Goal: Task Accomplishment & Management: Manage account settings

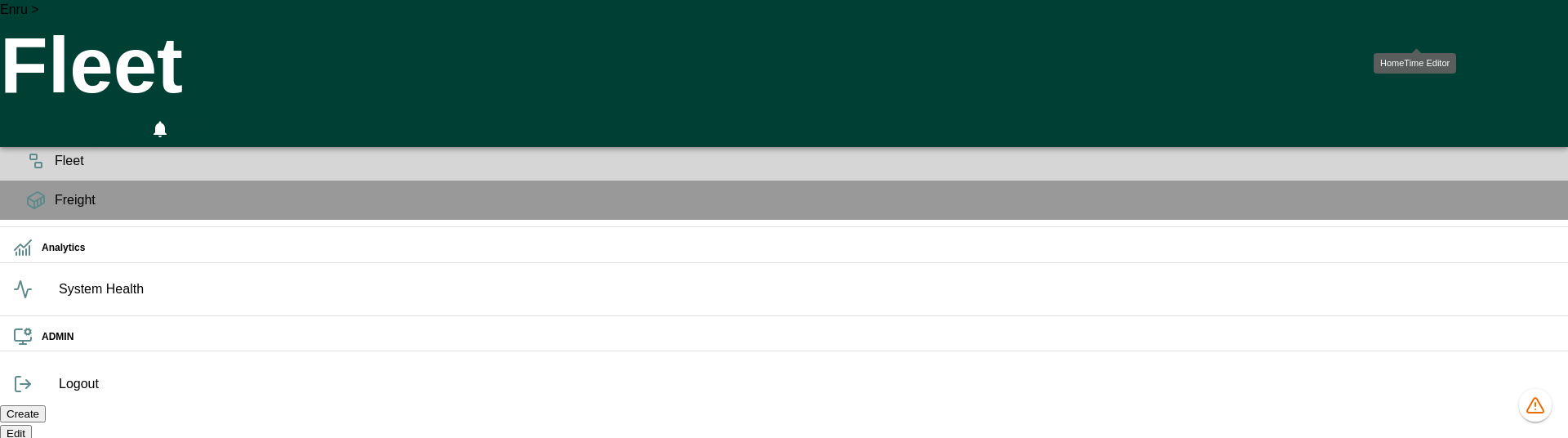
click at [102, 119] on icon "HomeTime Editor" at bounding box center [89, 131] width 25 height 25
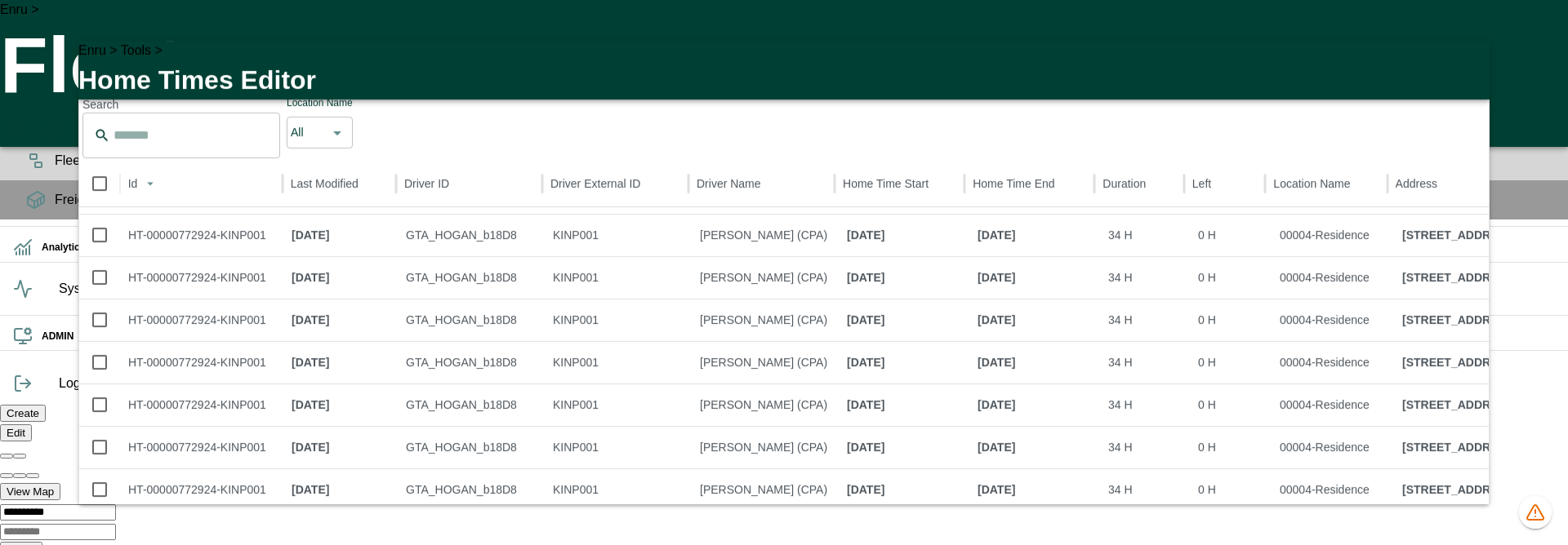
scroll to position [394, 0]
click at [1468, 73] on icon "button" at bounding box center [1467, 64] width 20 height 20
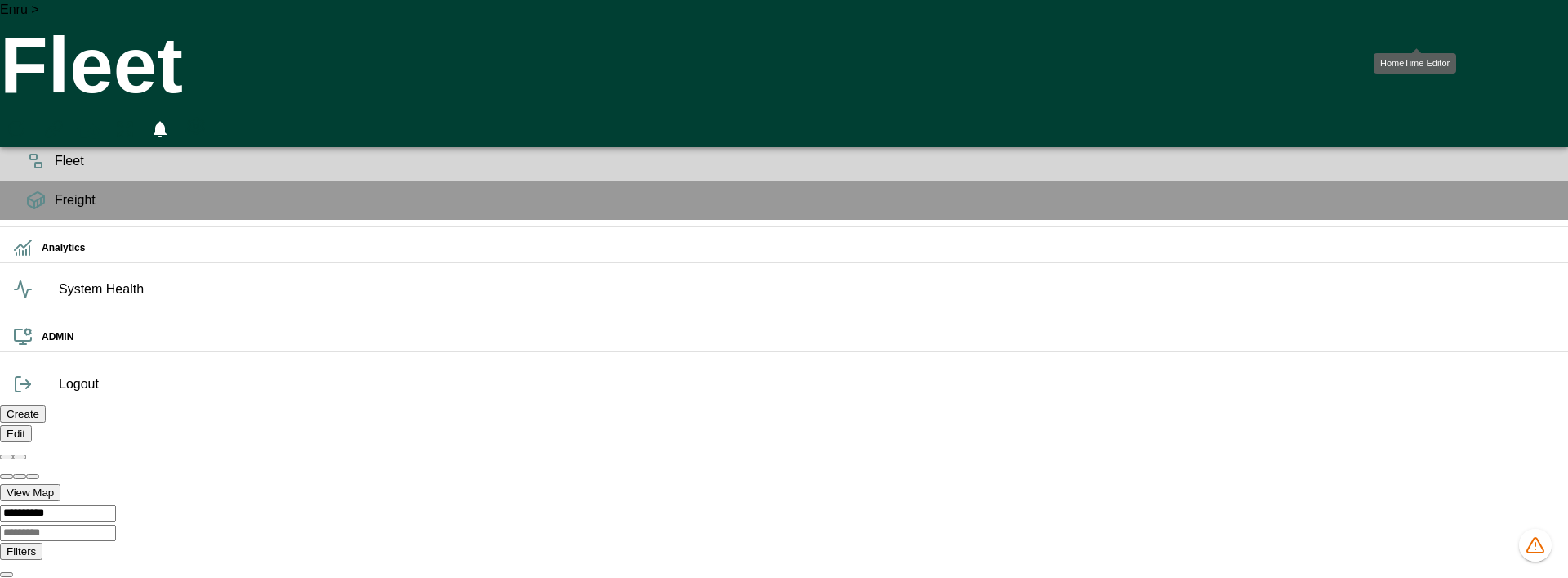
click at [102, 119] on icon "HomeTime Editor" at bounding box center [89, 132] width 25 height 25
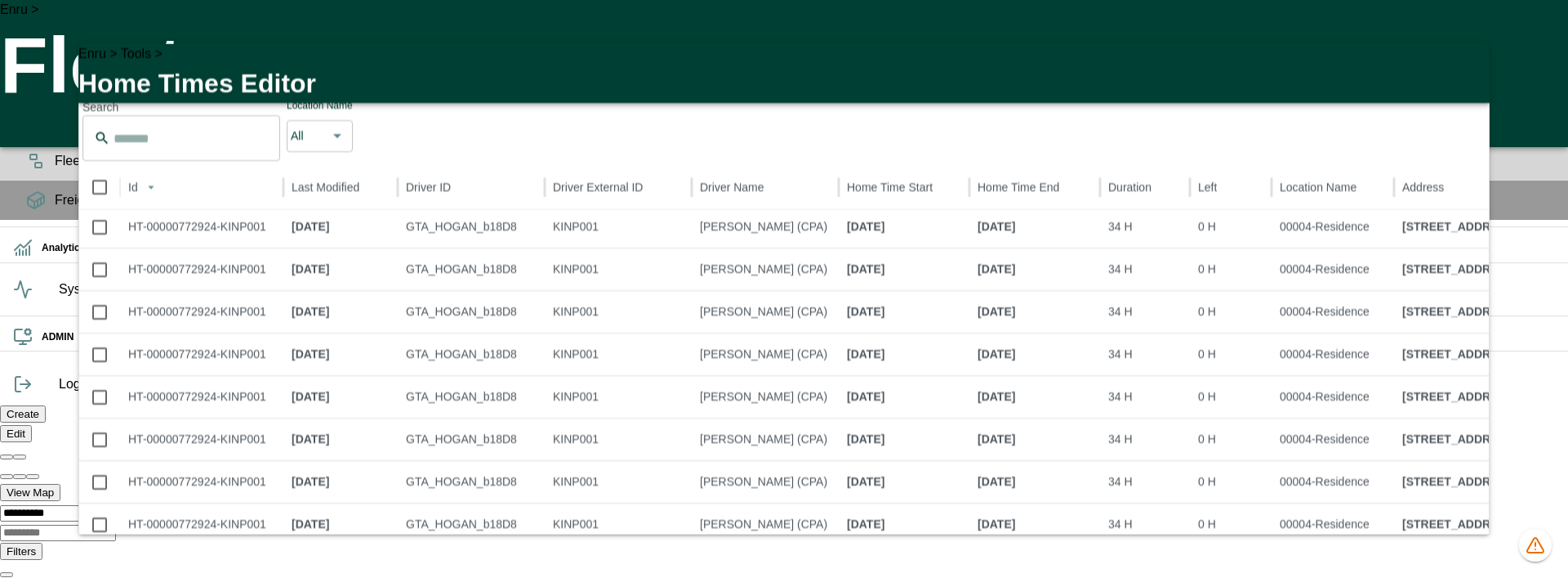
scroll to position [375, 0]
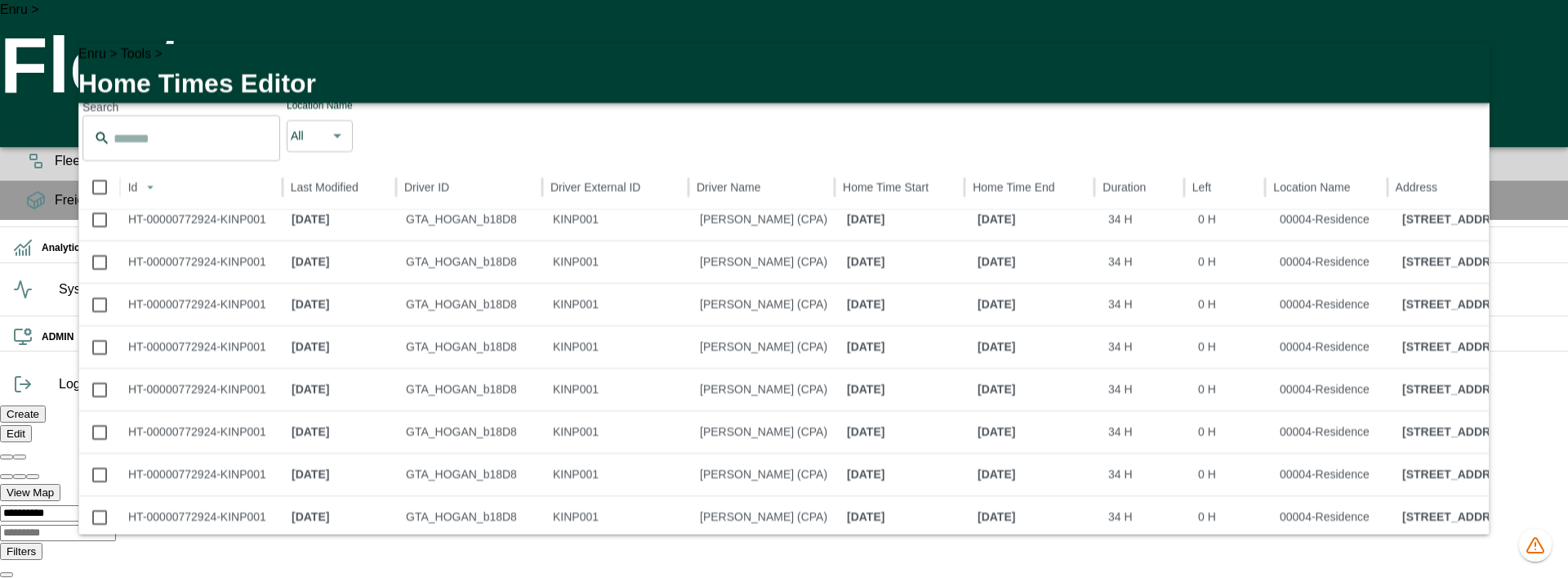
click at [1471, 76] on icon "button" at bounding box center [1467, 66] width 20 height 20
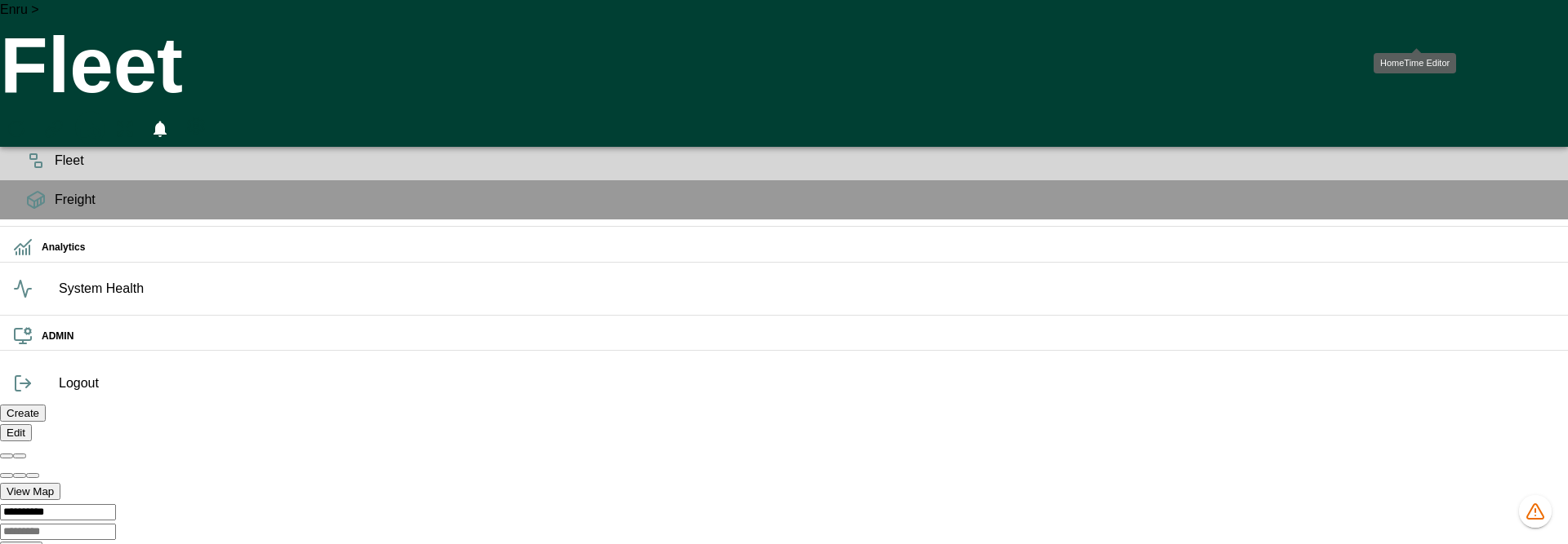
click at [102, 119] on icon "HomeTime Editor" at bounding box center [89, 131] width 25 height 25
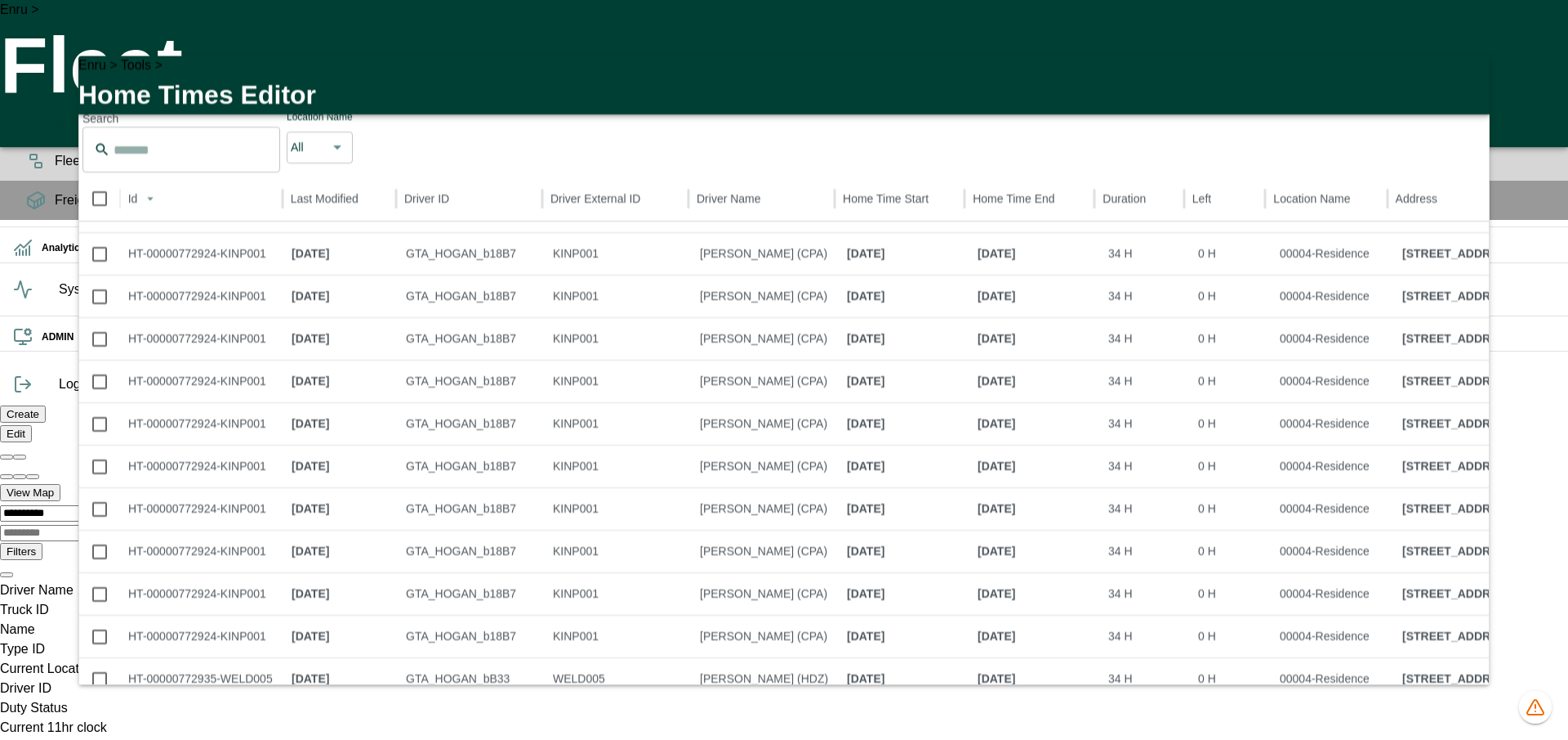
click at [1463, 85] on icon "button" at bounding box center [1467, 78] width 20 height 20
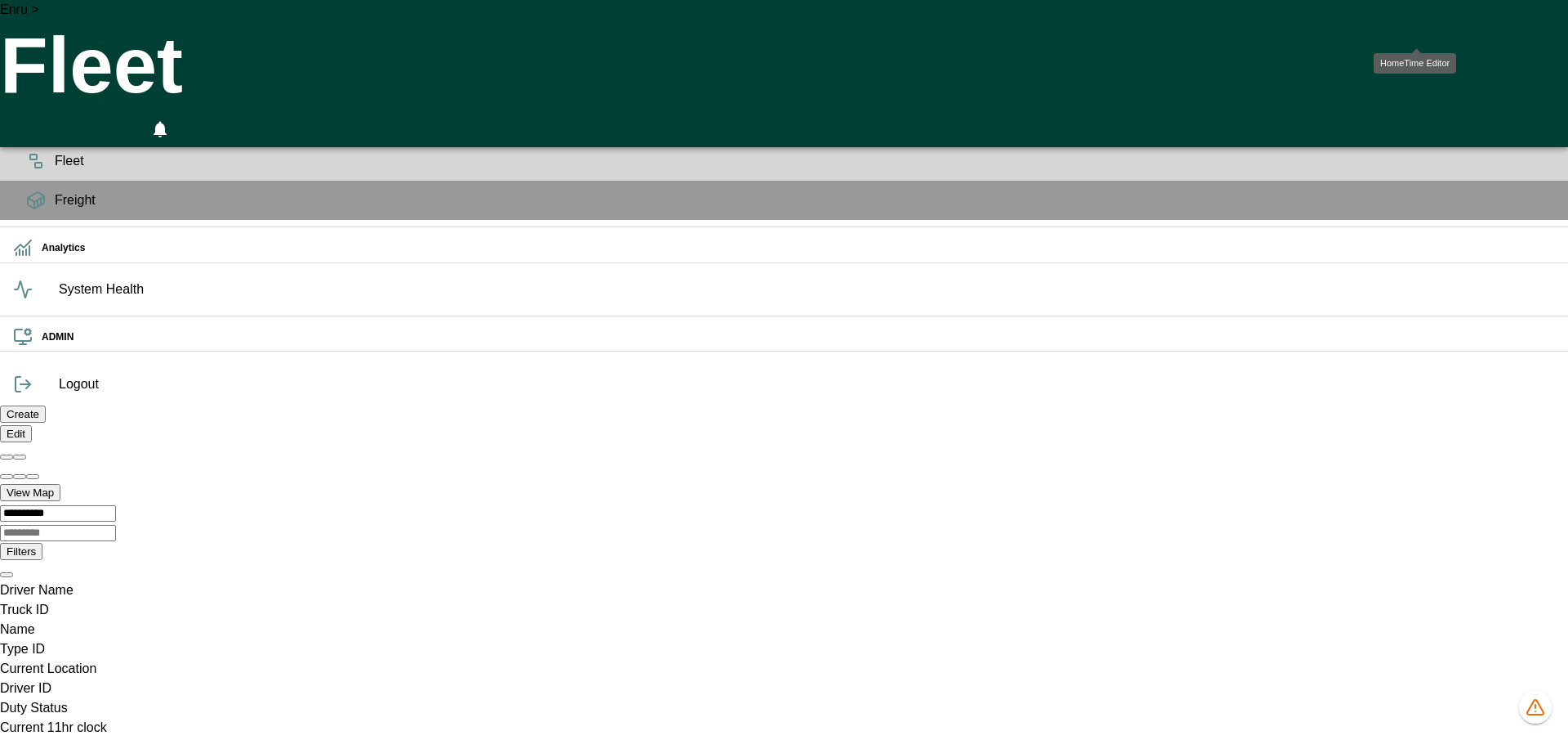
click at [102, 119] on icon "HomeTime Editor" at bounding box center [89, 132] width 25 height 25
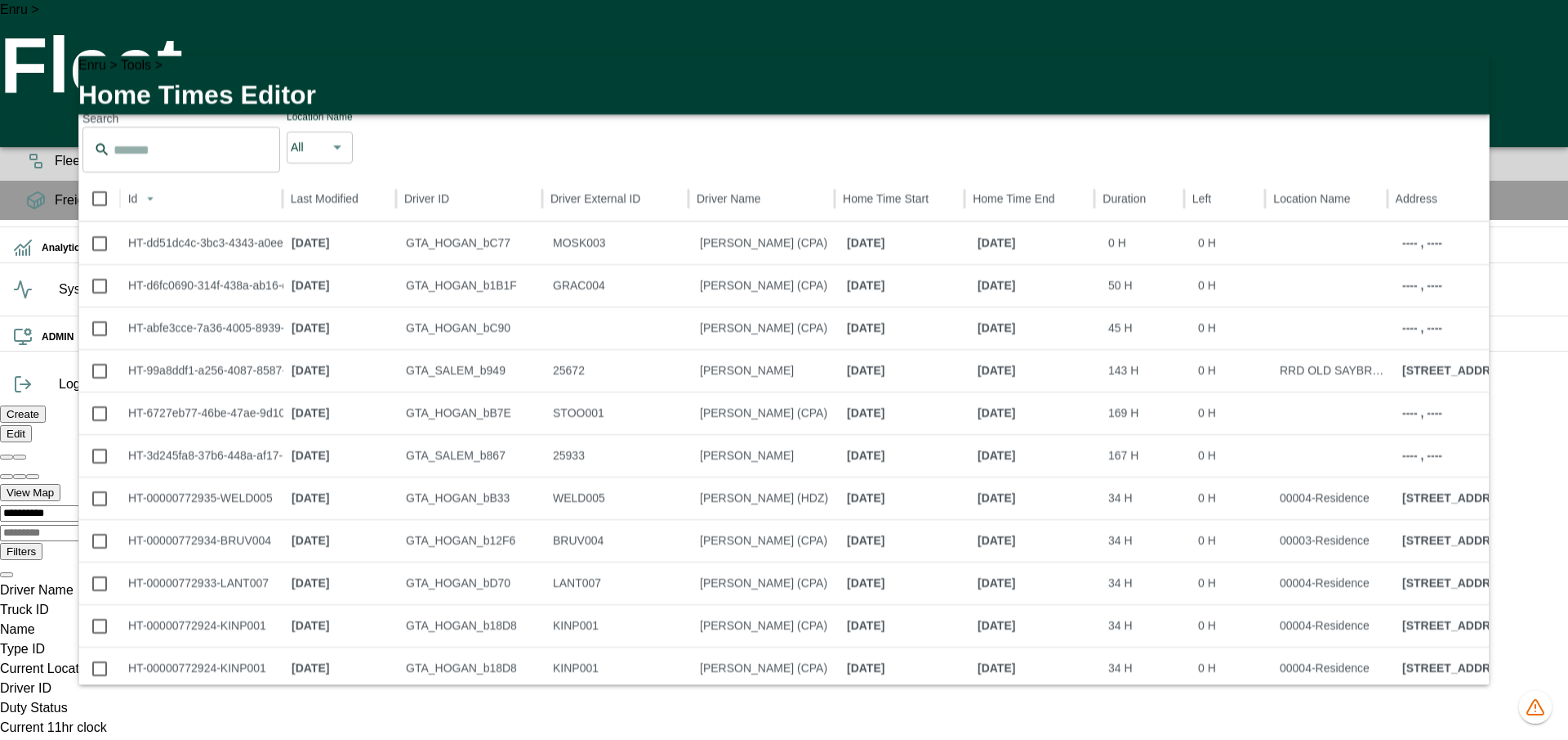
click at [1470, 83] on icon "button" at bounding box center [1466, 78] width 11 height 11
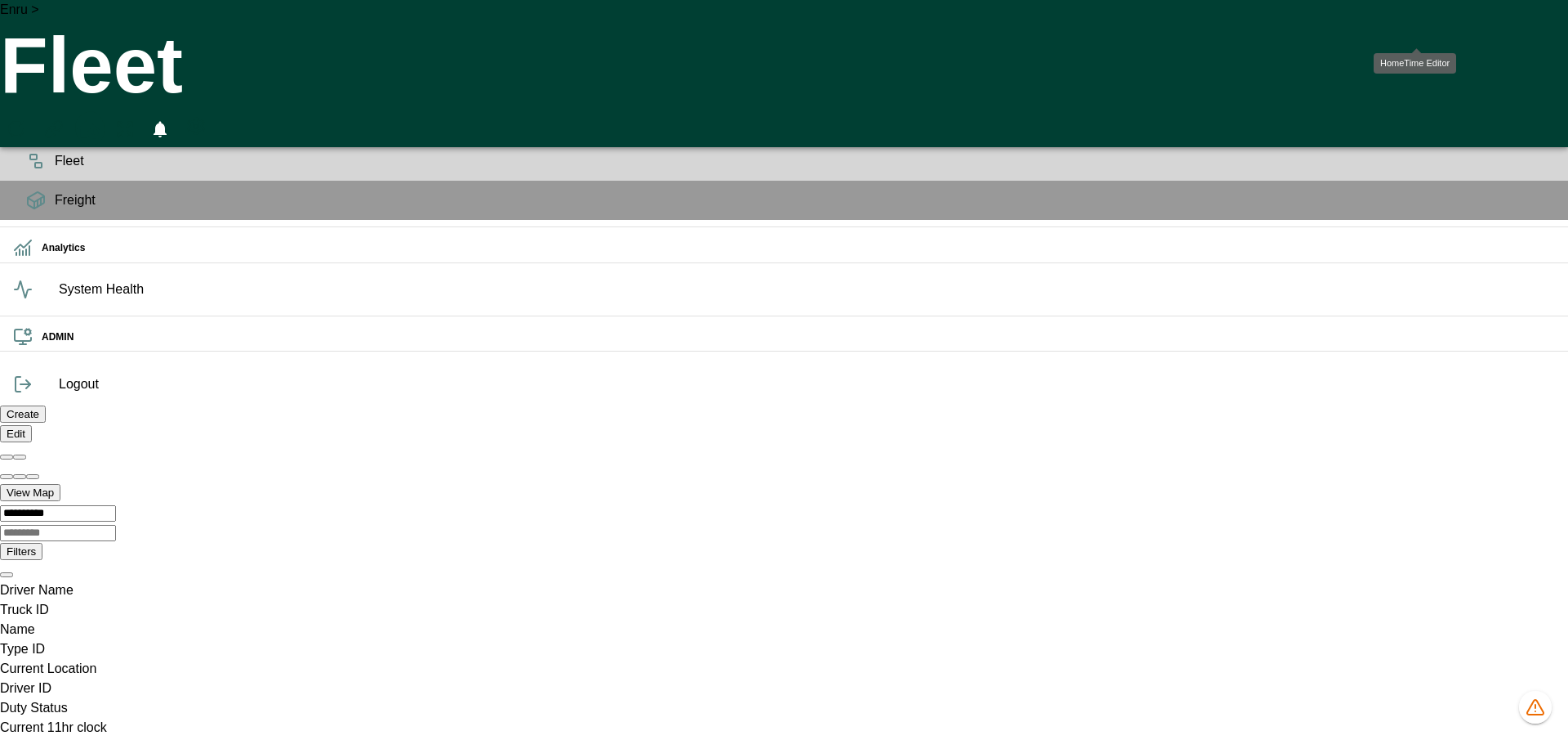
click at [100, 119] on icon "HomeTime Editor" at bounding box center [88, 130] width 24 height 21
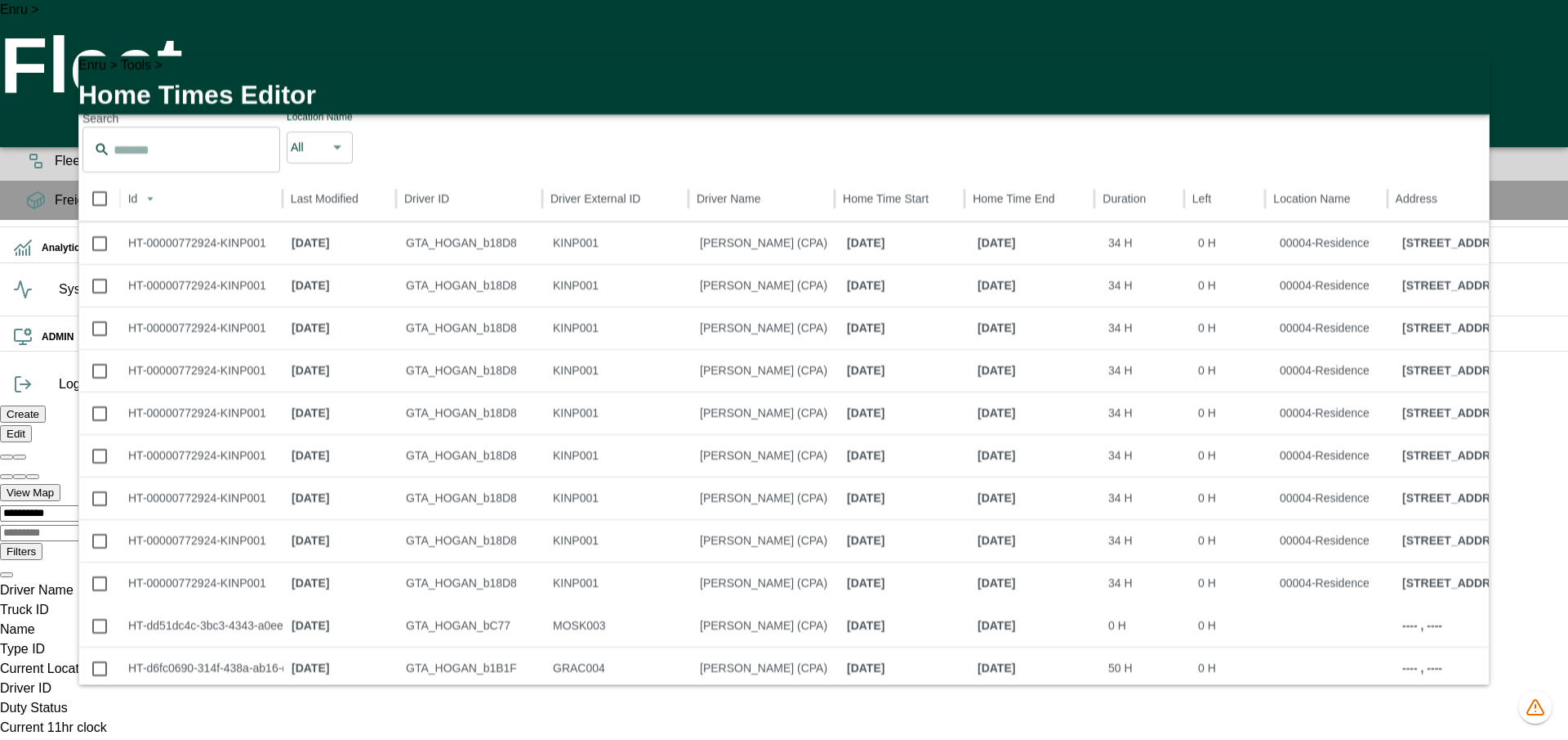
click at [1472, 79] on icon "button" at bounding box center [1467, 78] width 20 height 20
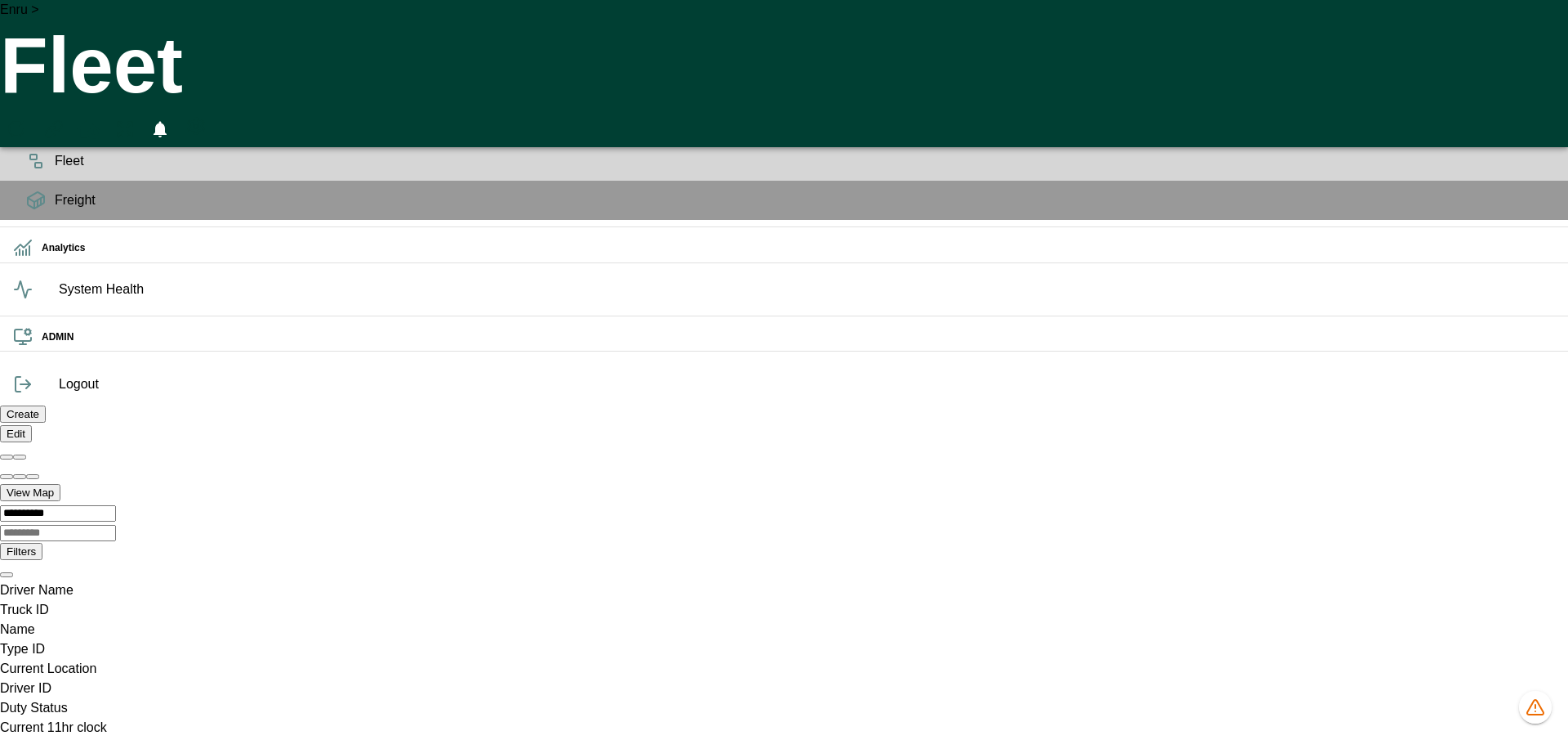
click at [100, 119] on icon "HomeTime Editor" at bounding box center [88, 130] width 24 height 21
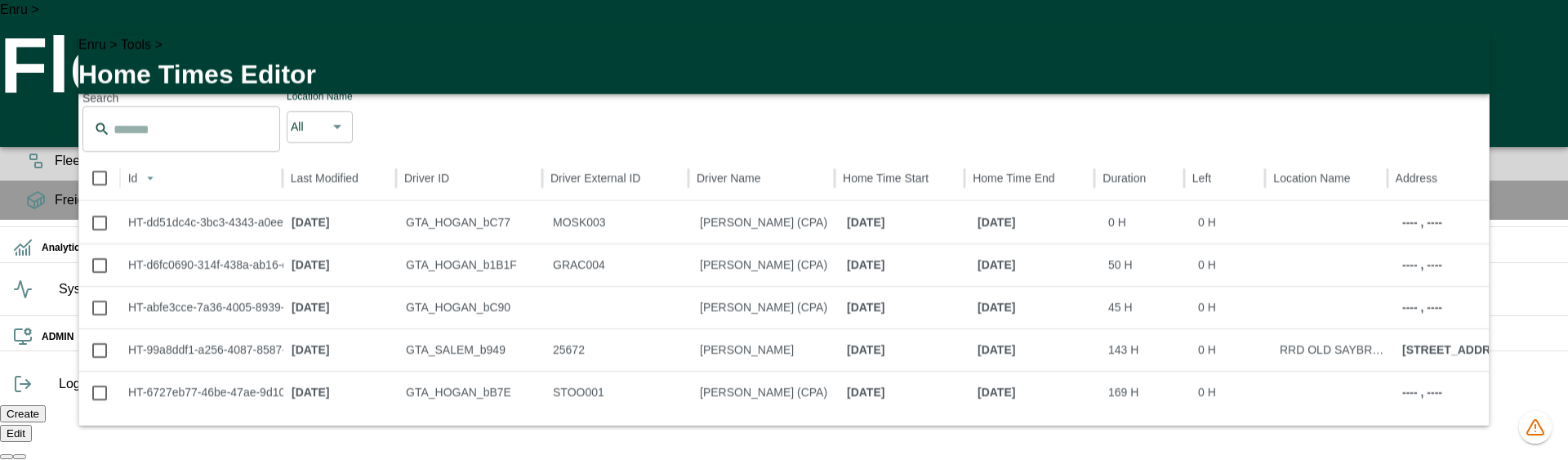
click at [1473, 67] on icon "button" at bounding box center [1467, 57] width 20 height 20
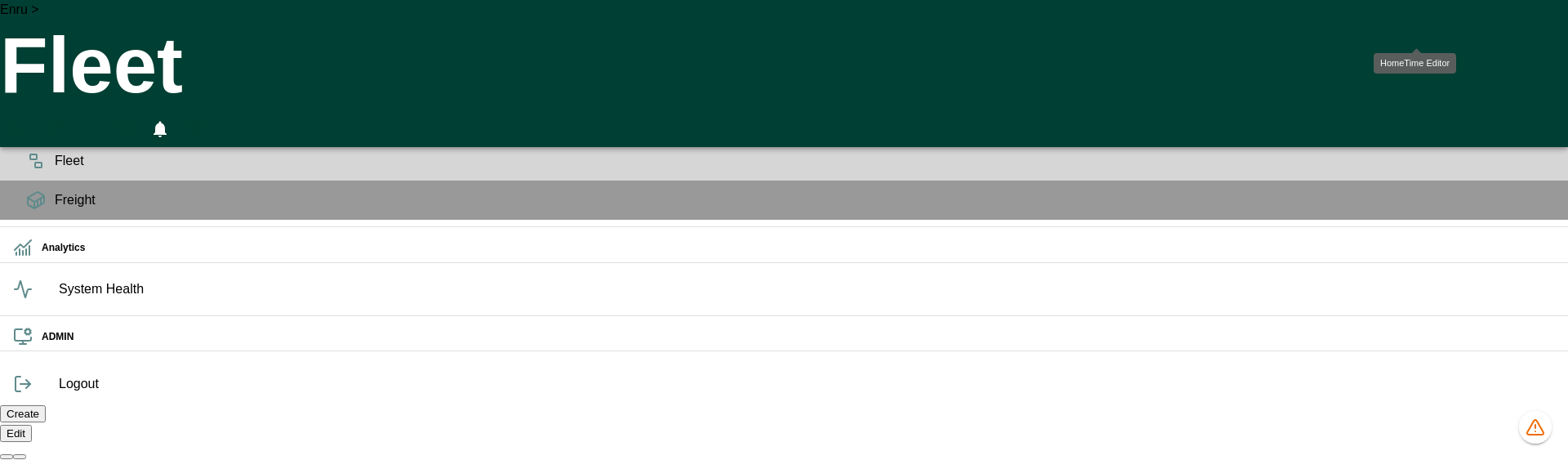
click at [100, 119] on icon "HomeTime Editor" at bounding box center [88, 130] width 24 height 21
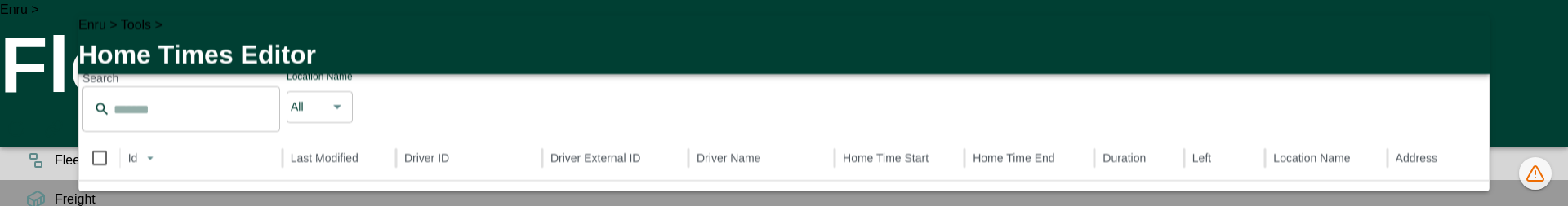
click at [1464, 44] on icon "button" at bounding box center [1466, 38] width 11 height 11
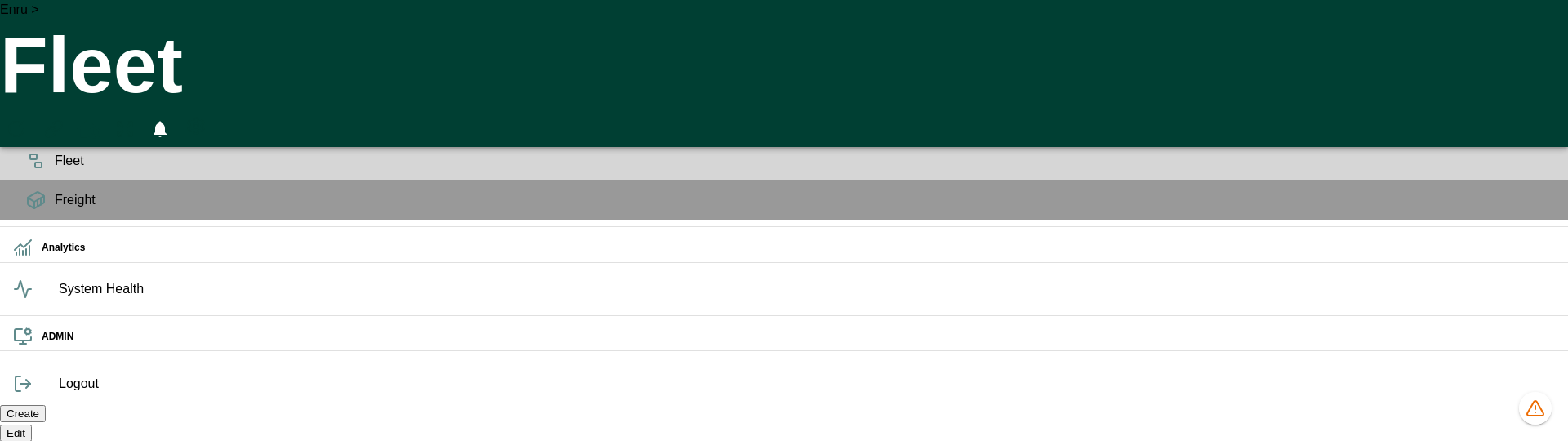
click at [102, 119] on icon "HomeTime Editor" at bounding box center [89, 132] width 25 height 25
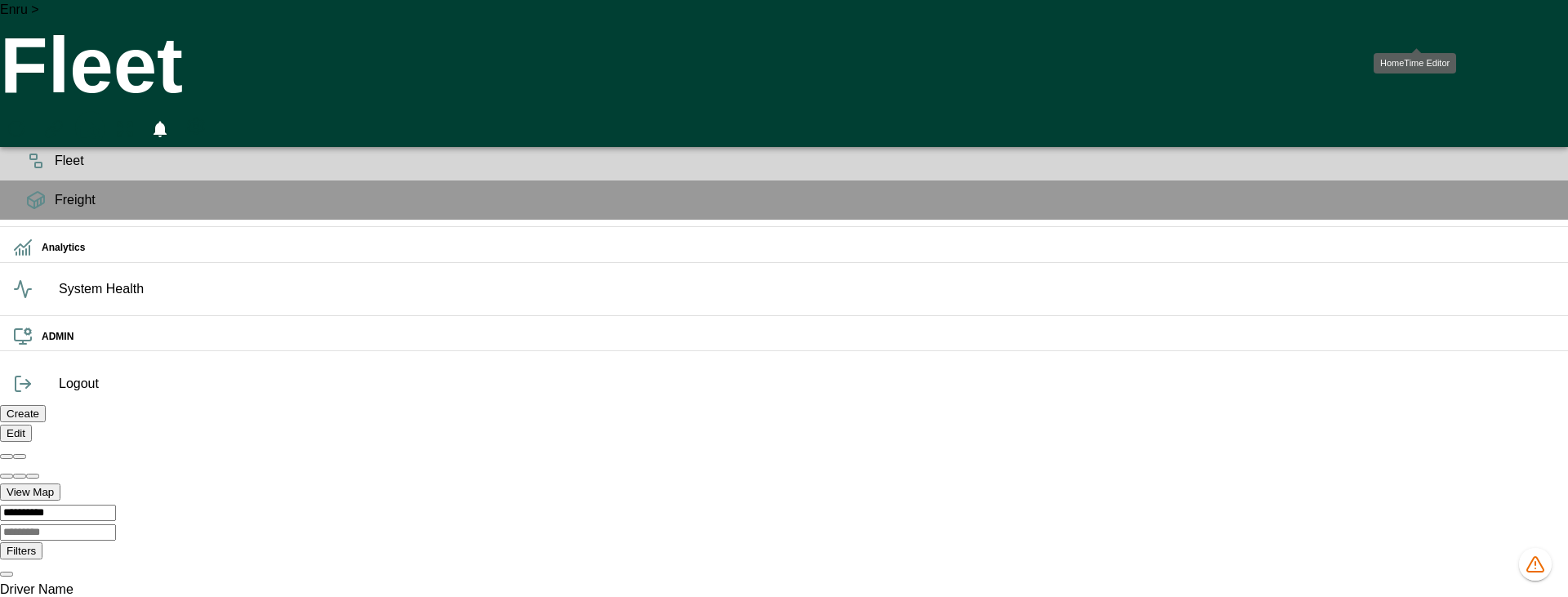
click at [100, 119] on icon "HomeTime Editor" at bounding box center [88, 130] width 24 height 21
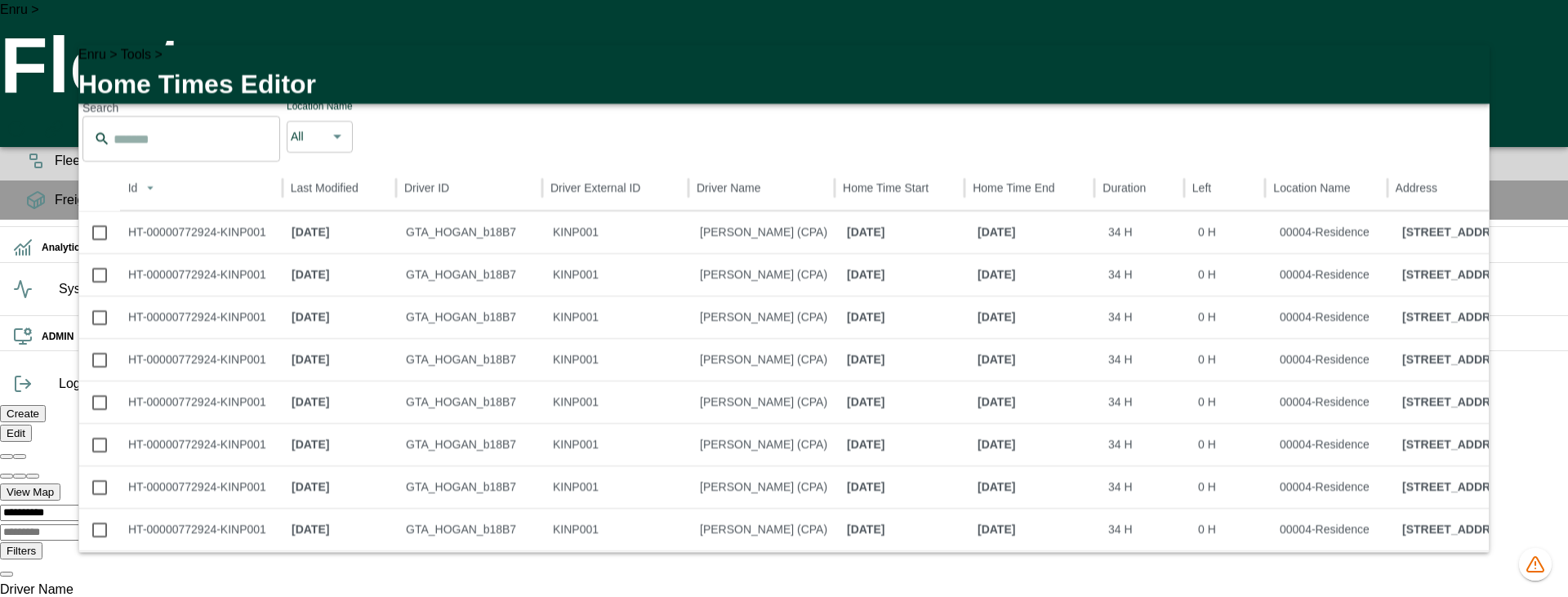
scroll to position [0, 173]
drag, startPoint x: 1470, startPoint y: 81, endPoint x: 1428, endPoint y: 81, distance: 42.0
click at [1470, 78] on icon "button" at bounding box center [1467, 68] width 20 height 20
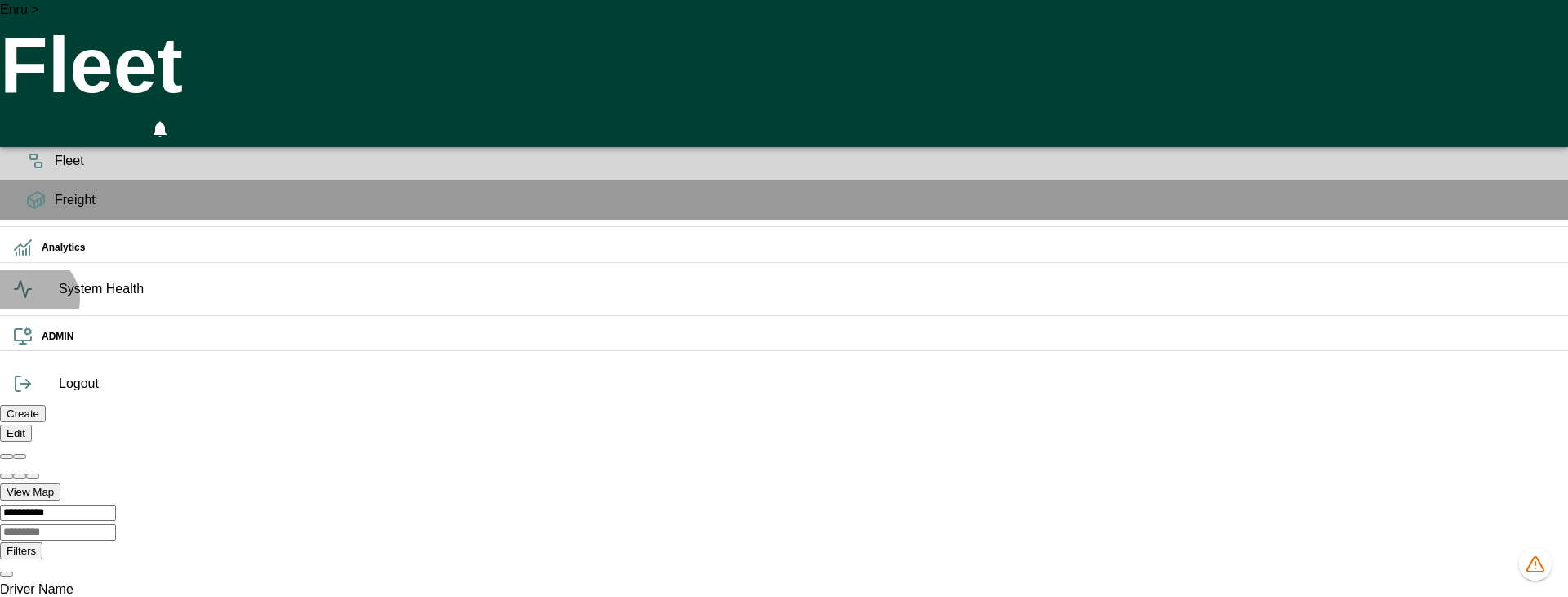
click at [59, 299] on span "System Health" at bounding box center [808, 289] width 1497 height 20
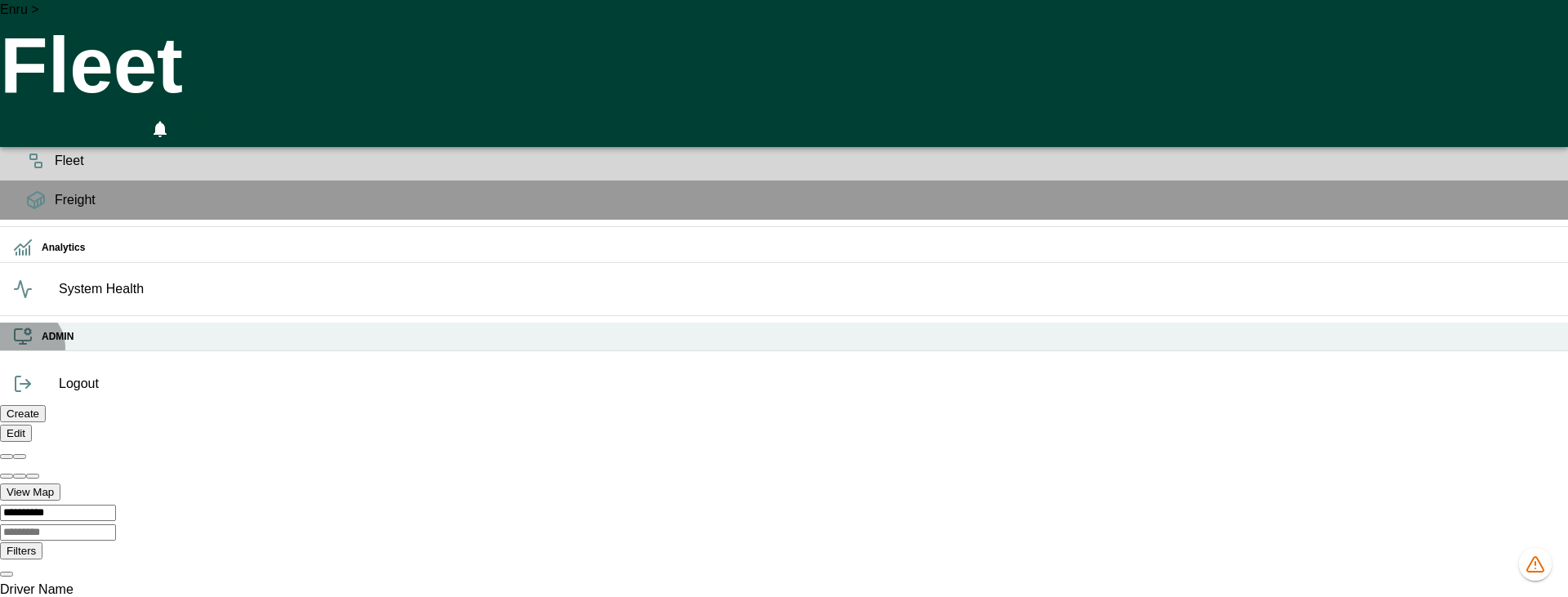
click at [21, 347] on icon at bounding box center [23, 336] width 20 height 20
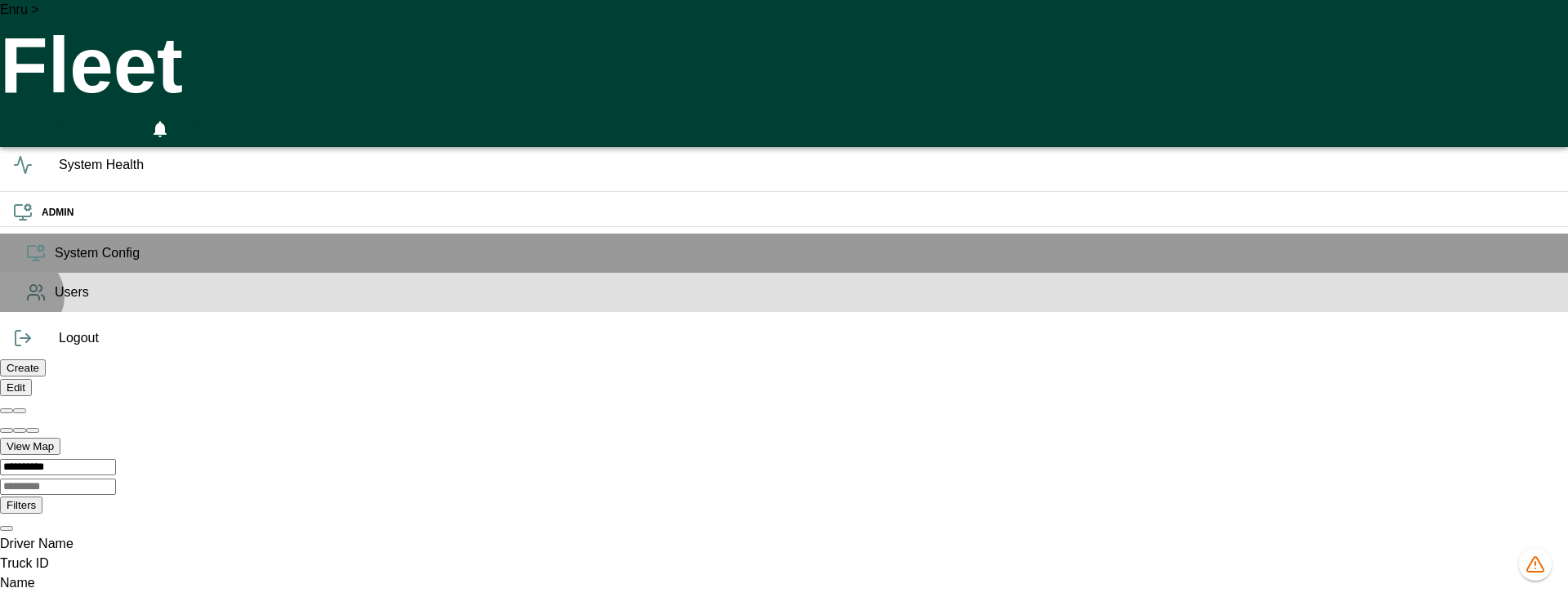
click at [26, 302] on icon at bounding box center [36, 292] width 20 height 20
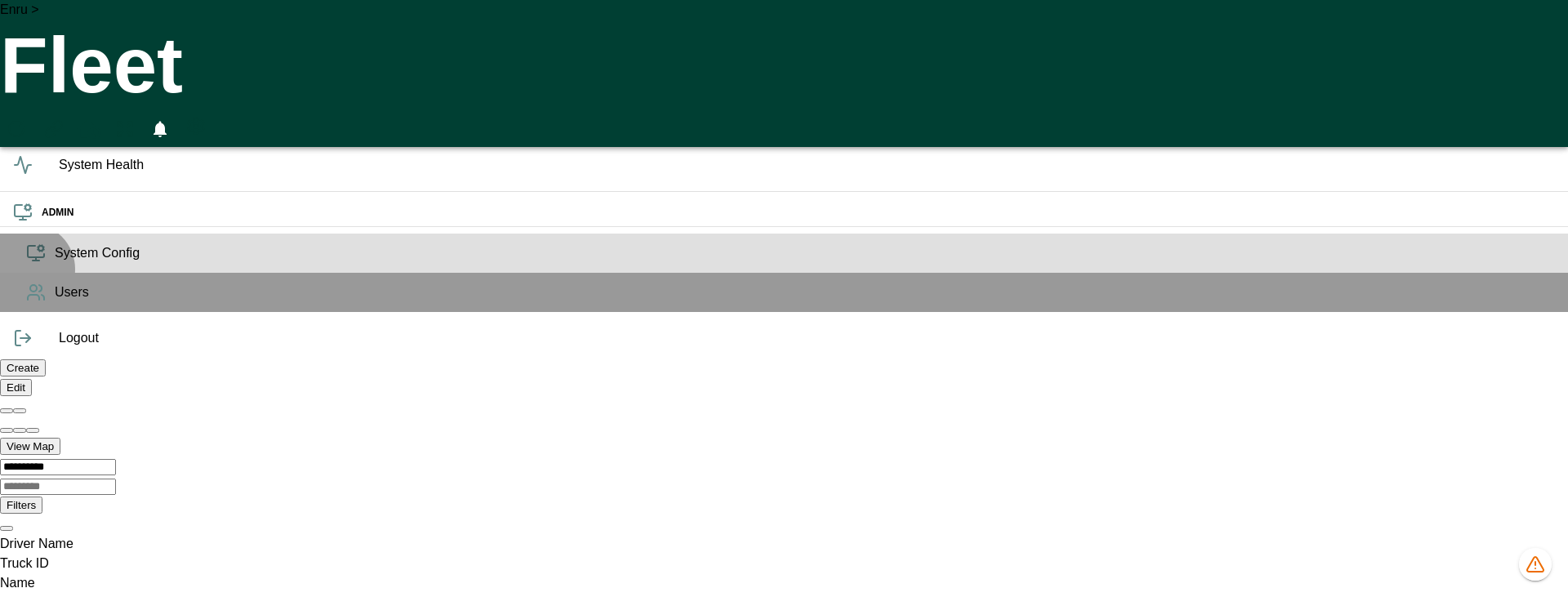
click at [55, 263] on span "System Config" at bounding box center [805, 253] width 1500 height 20
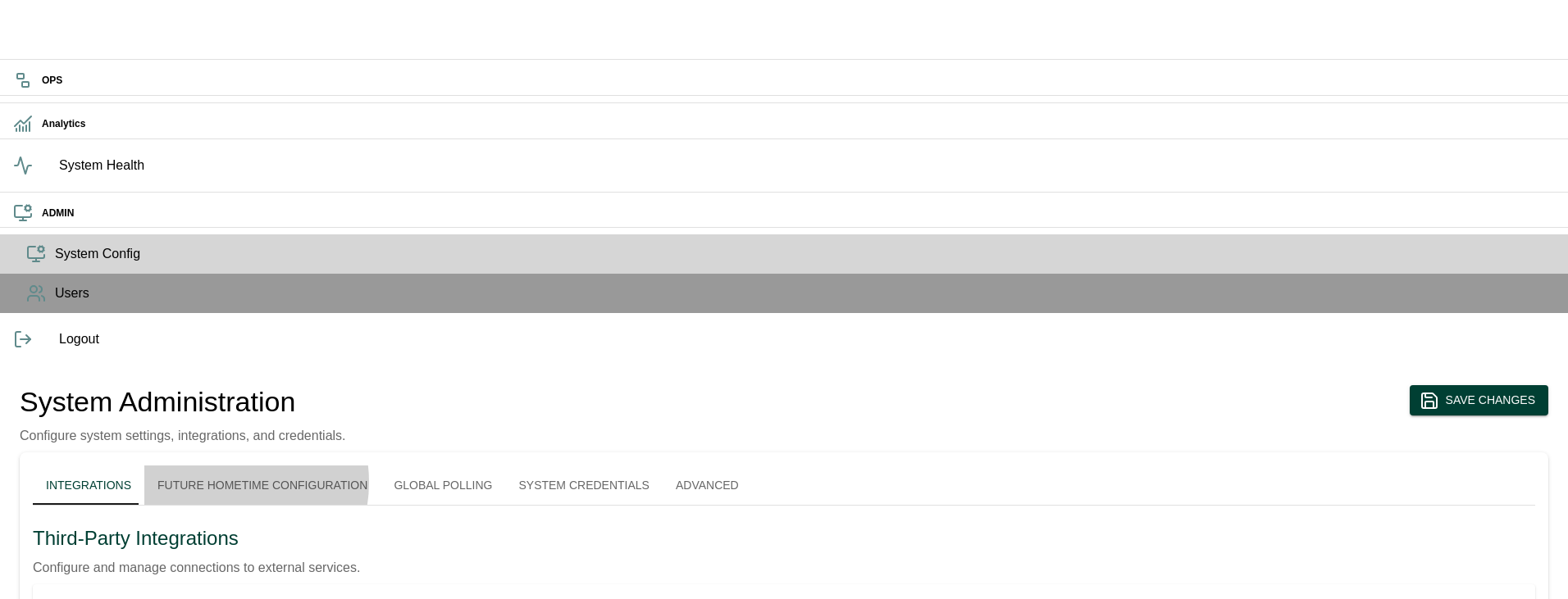
click at [275, 466] on button "Future Hometime Configuration" at bounding box center [262, 485] width 236 height 39
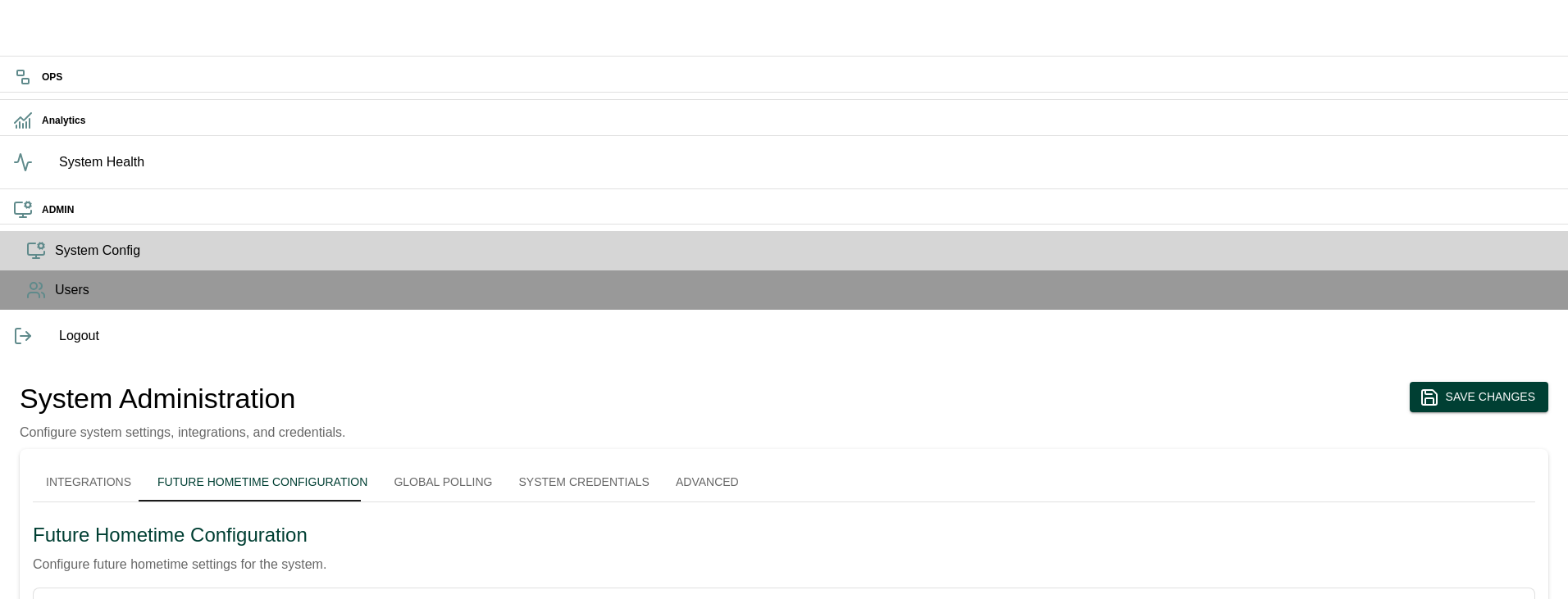
click at [289, 305] on body "OPS Analytics System Health ADMIN System Config Users Logout System Administrat…" at bounding box center [784, 477] width 1568 height 962
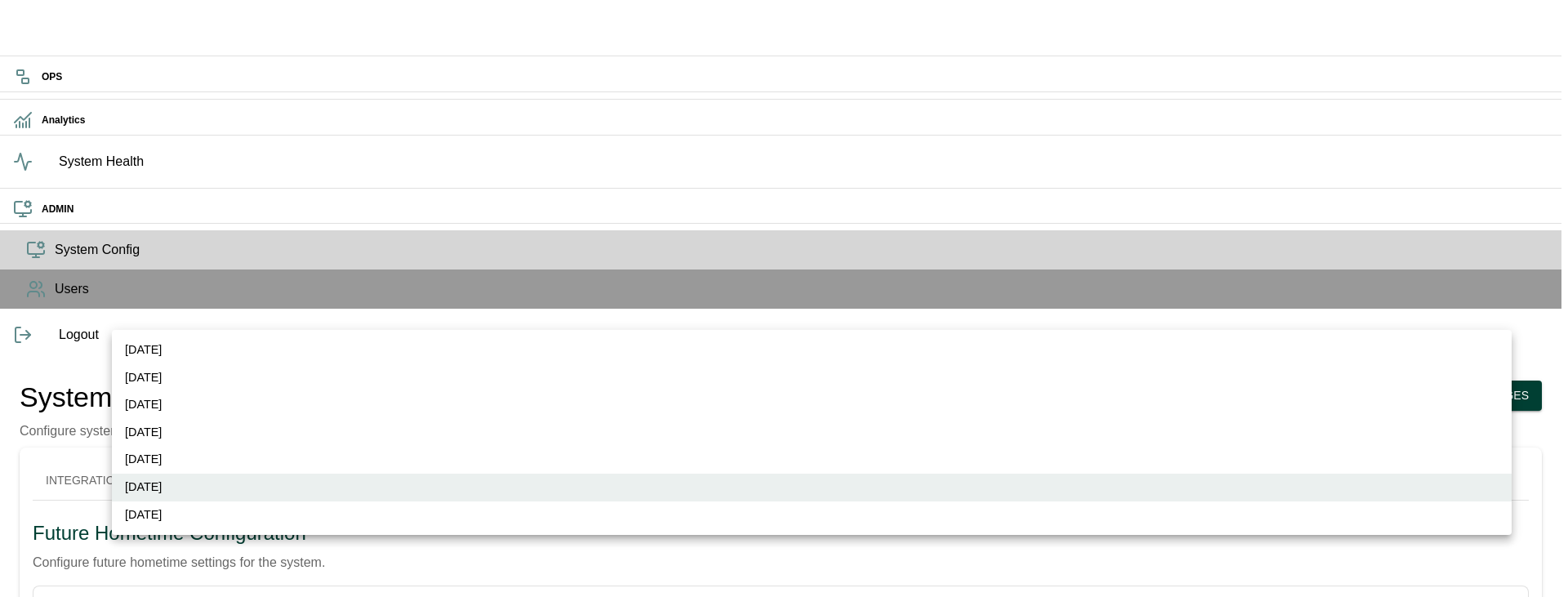
click at [139, 492] on li "Friday" at bounding box center [811, 488] width 1400 height 28
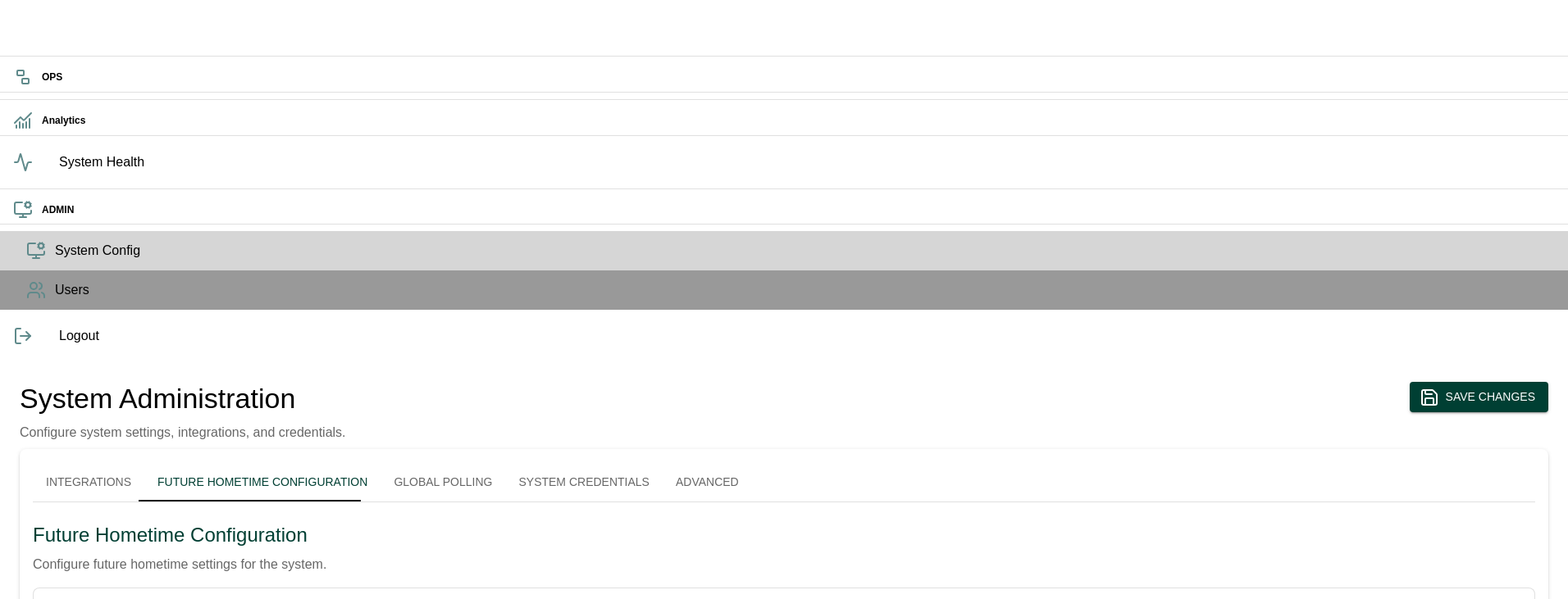
type input "**"
click at [1545, 105] on icon "close" at bounding box center [1544, 109] width 11 height 13
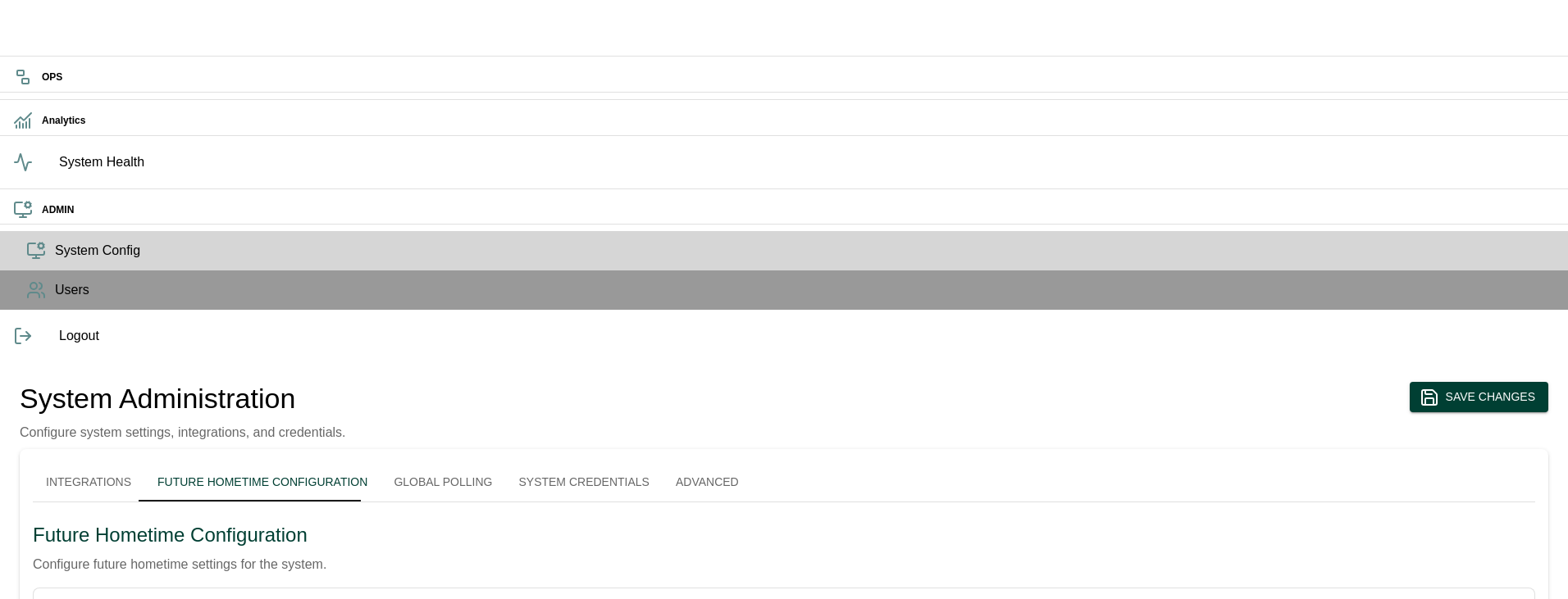
click at [144, 463] on button "Integrations" at bounding box center [89, 482] width 112 height 39
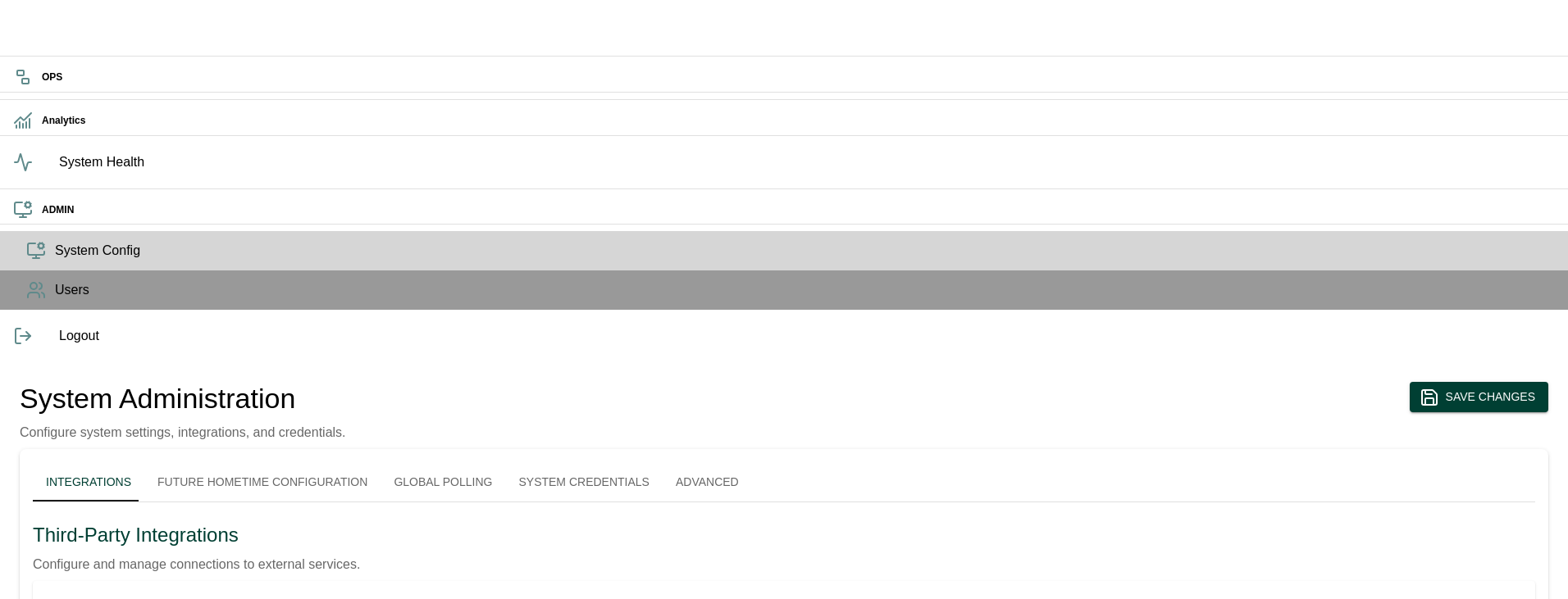
click at [310, 463] on button "Future Hometime Configuration" at bounding box center [262, 482] width 236 height 39
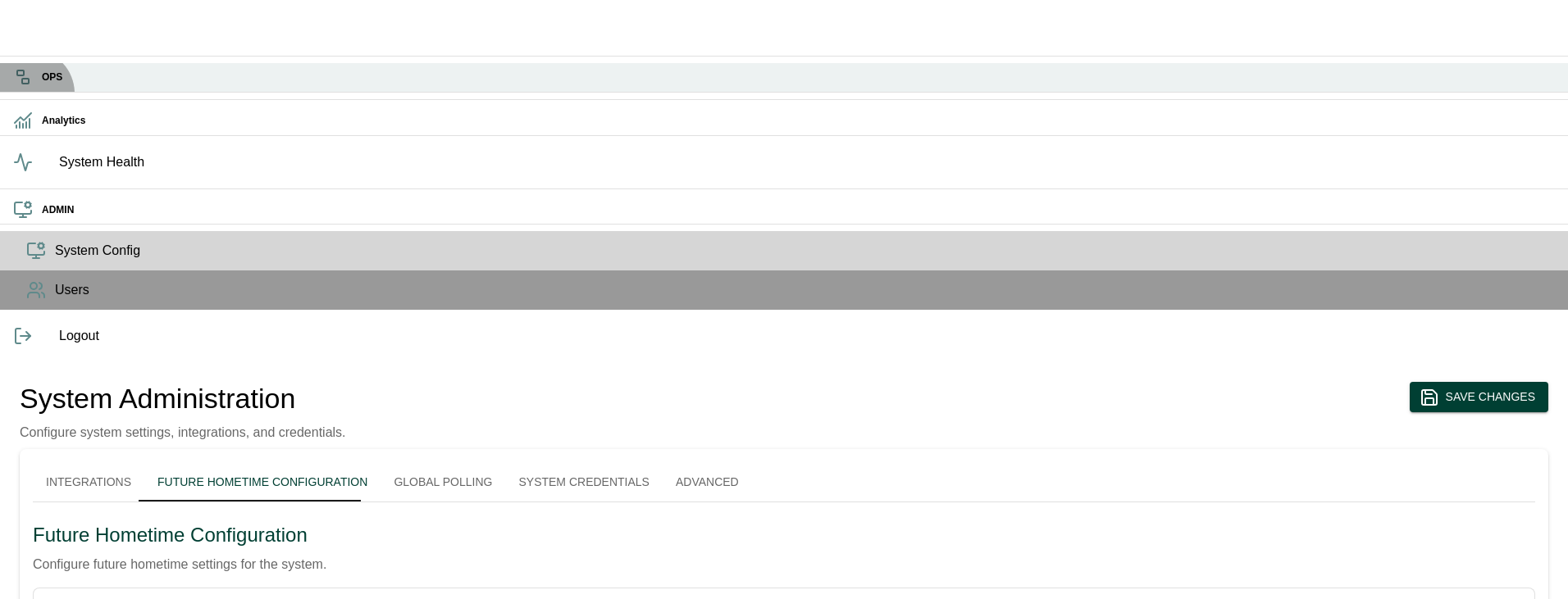
click at [42, 86] on h6 "OPS" at bounding box center [798, 78] width 1513 height 16
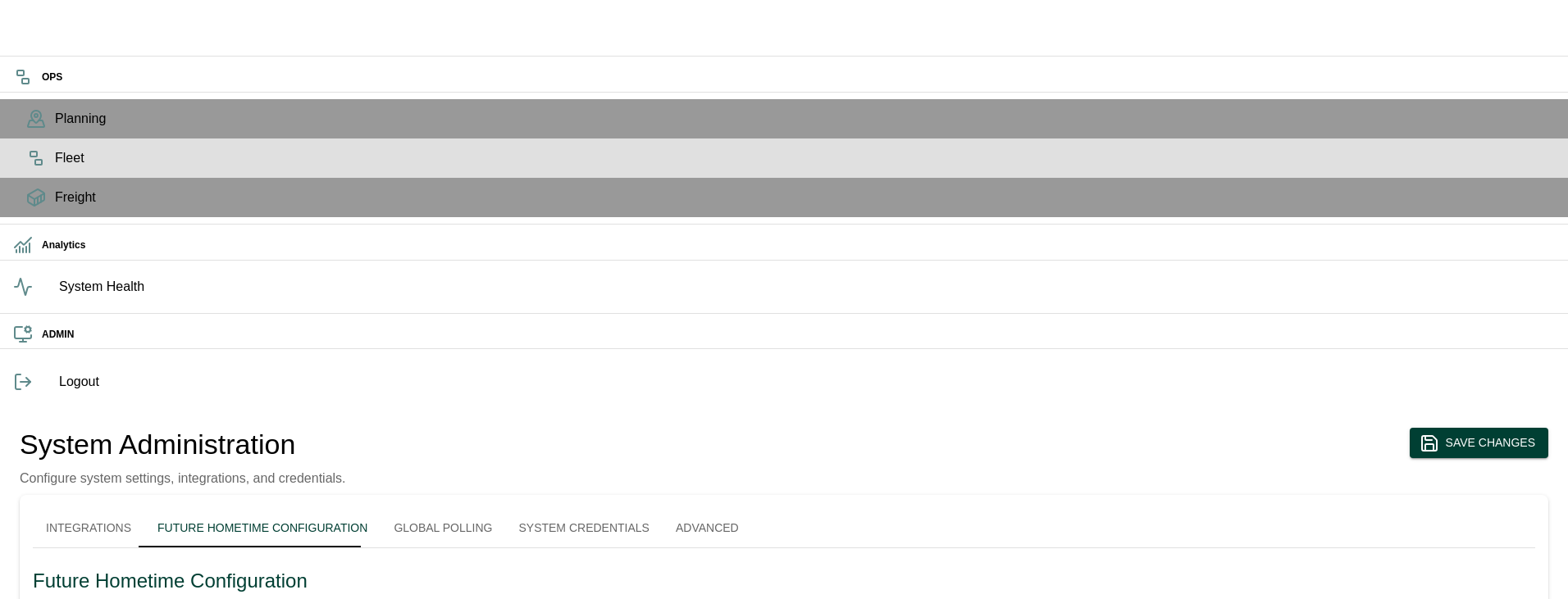
click at [26, 168] on icon at bounding box center [36, 158] width 20 height 20
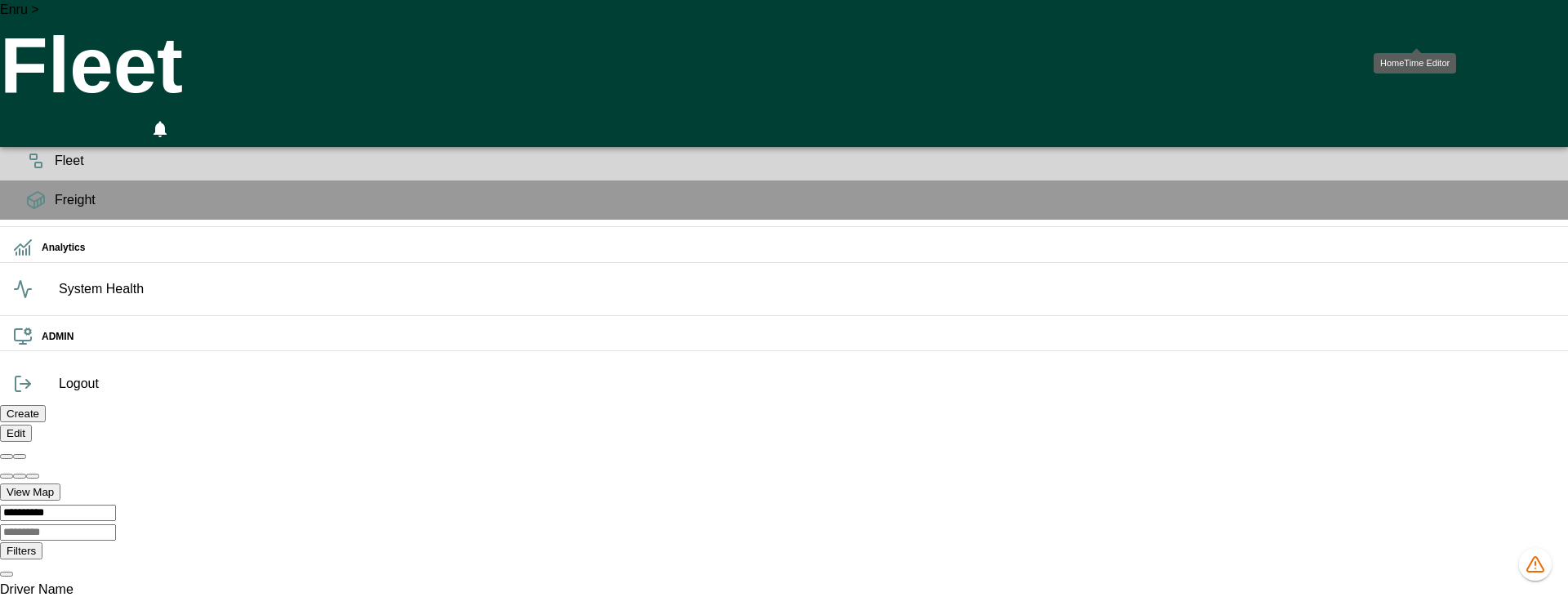
click at [100, 119] on icon "HomeTime Editor" at bounding box center [88, 130] width 24 height 21
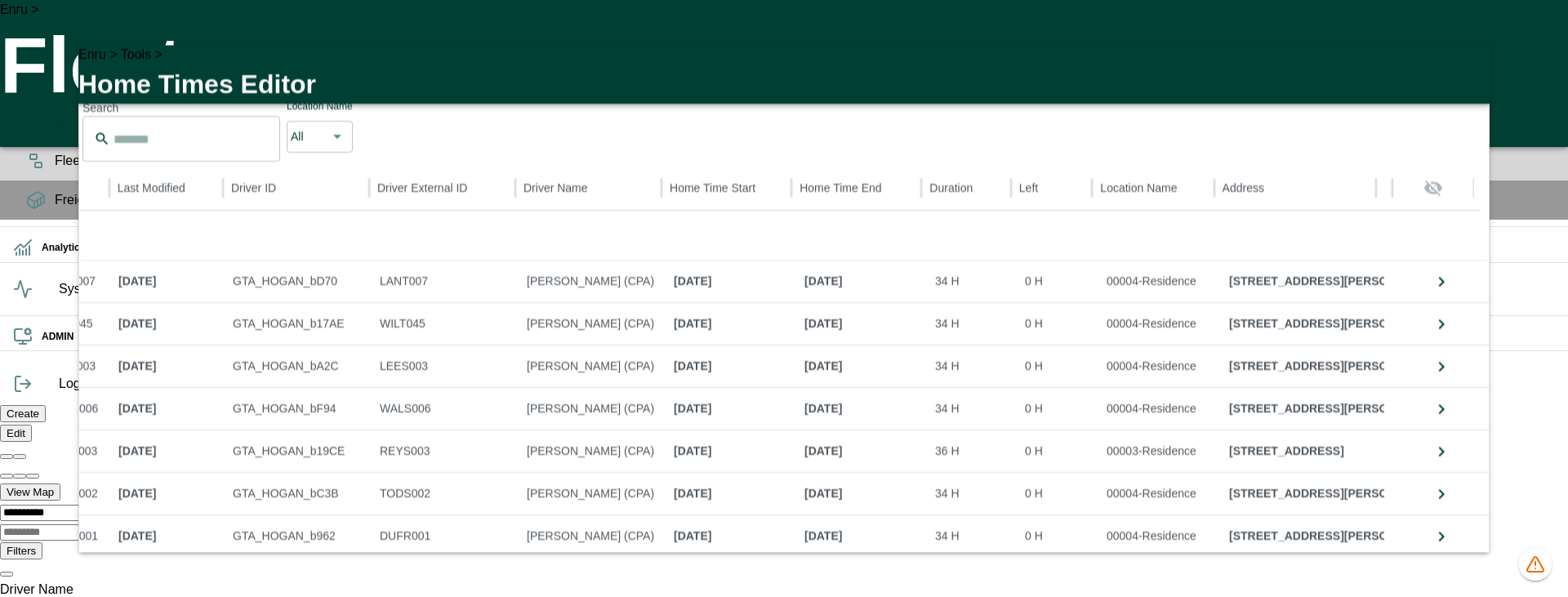
scroll to position [347, 0]
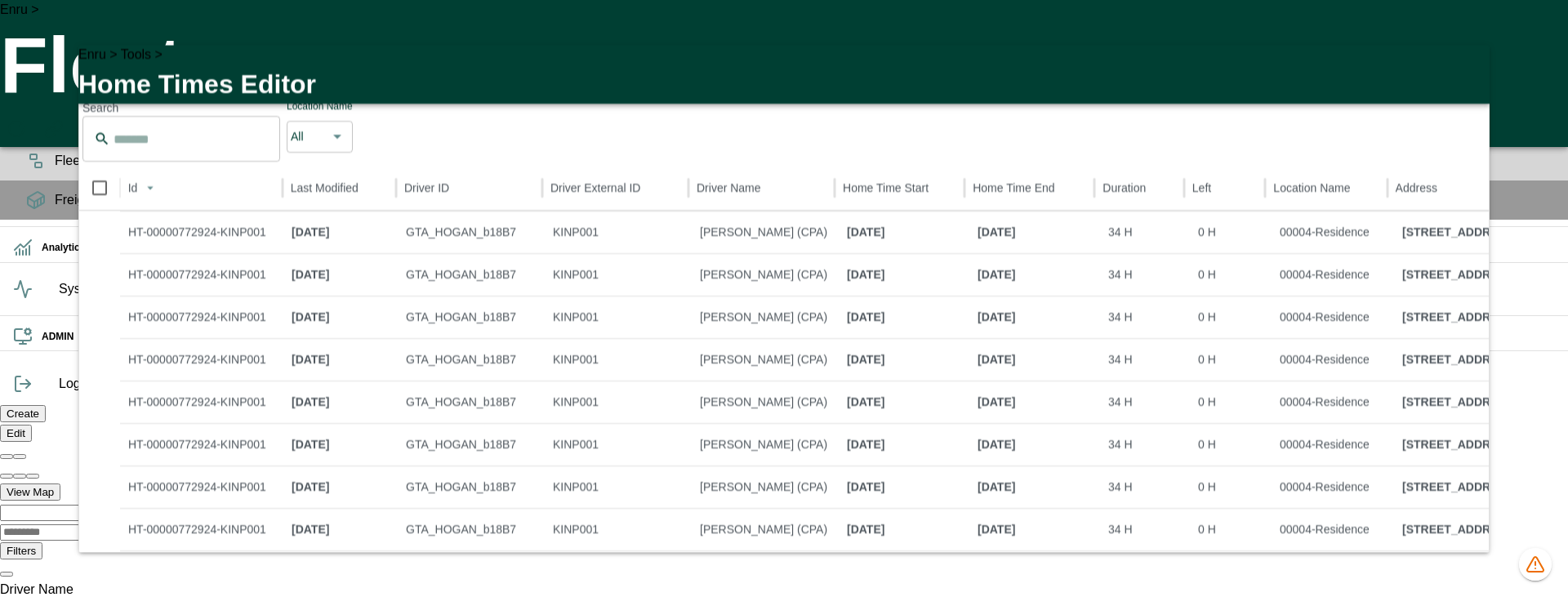
click at [1466, 78] on icon "button" at bounding box center [1467, 68] width 20 height 20
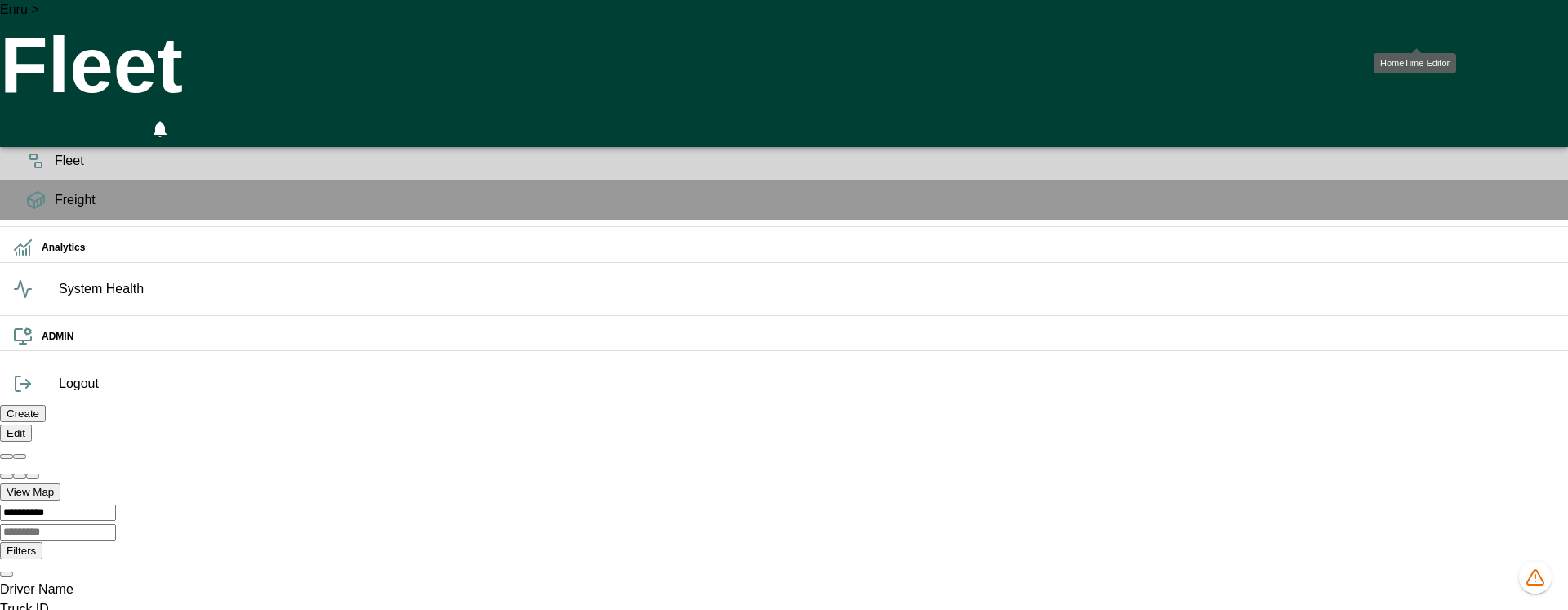
click at [102, 119] on icon "HomeTime Editor" at bounding box center [89, 132] width 25 height 25
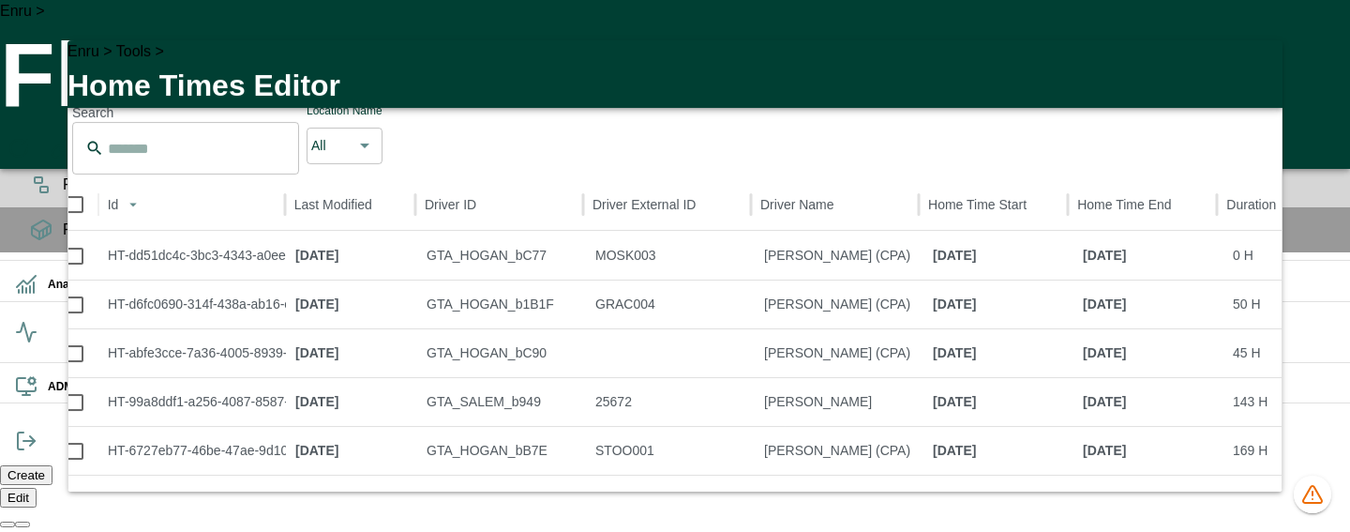
scroll to position [0, 17]
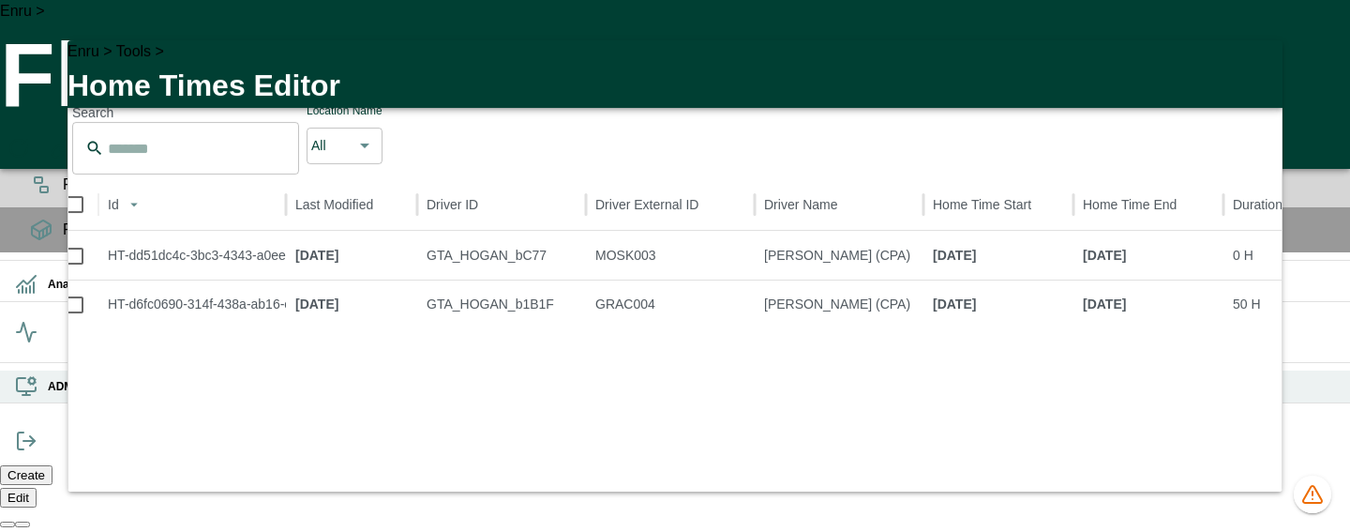
click at [38, 398] on icon at bounding box center [26, 386] width 23 height 23
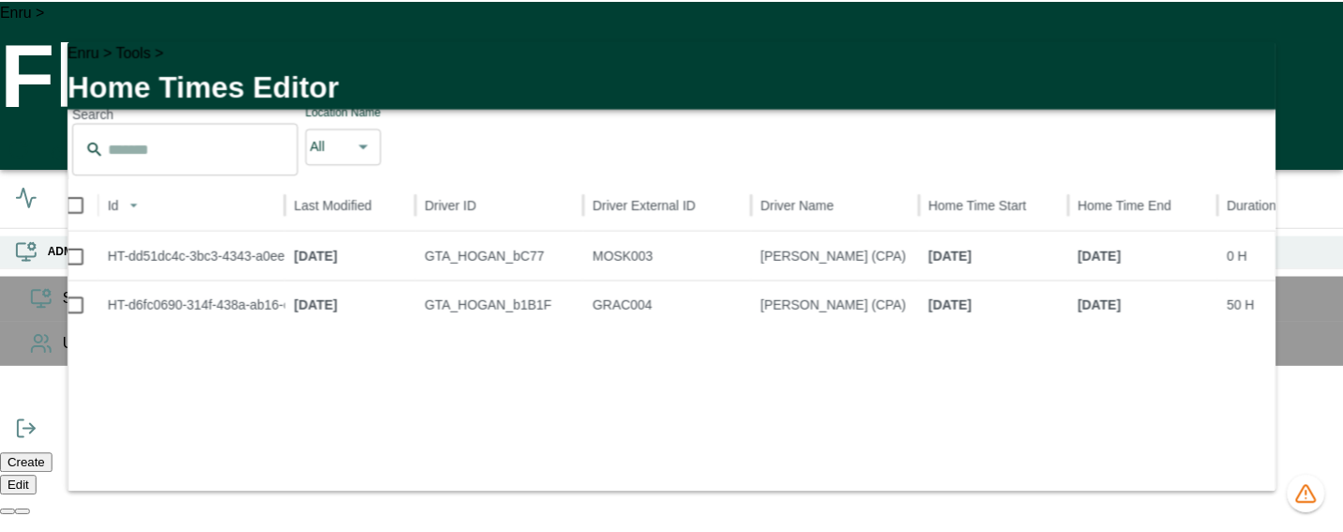
scroll to position [0, 36]
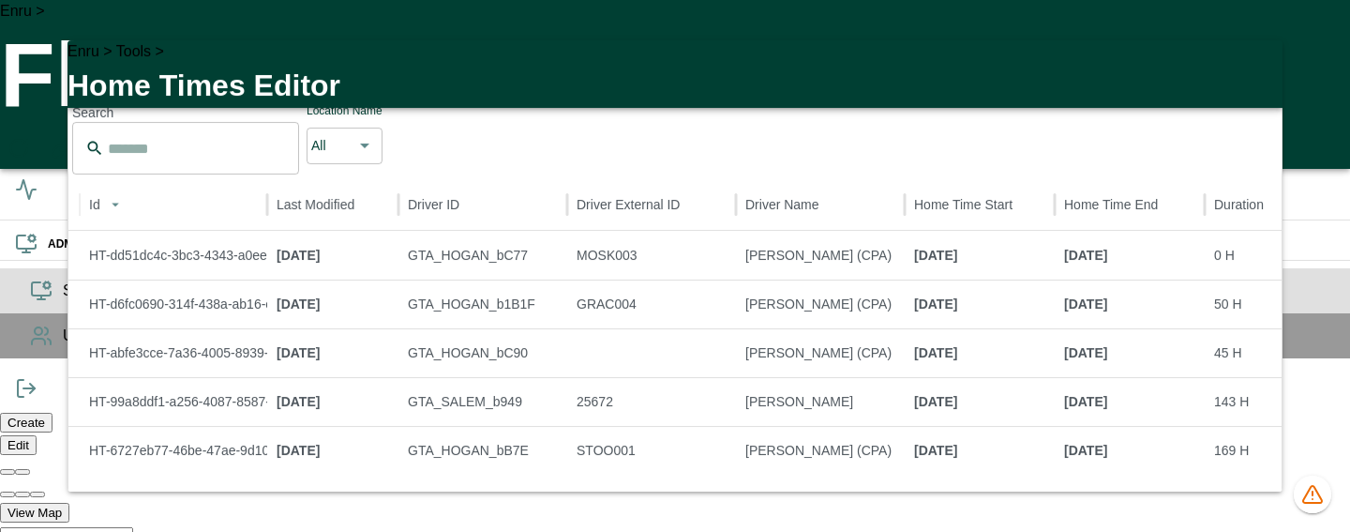
click at [63, 302] on span "System Config" at bounding box center [699, 290] width 1272 height 23
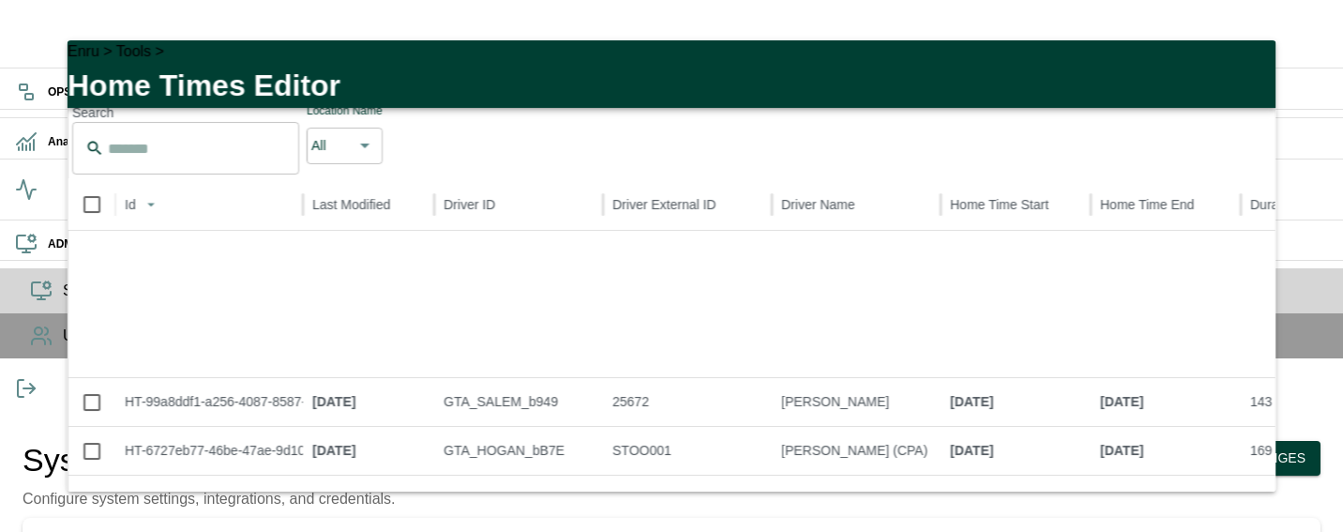
scroll to position [247, 0]
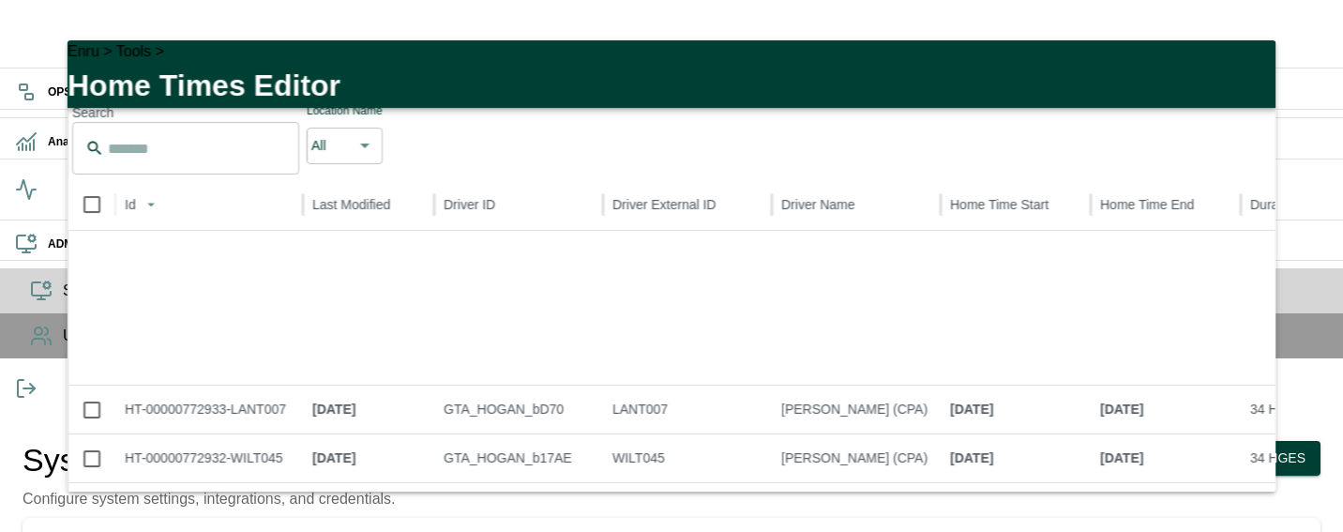
click at [1247, 78] on icon "button" at bounding box center [1249, 66] width 23 height 23
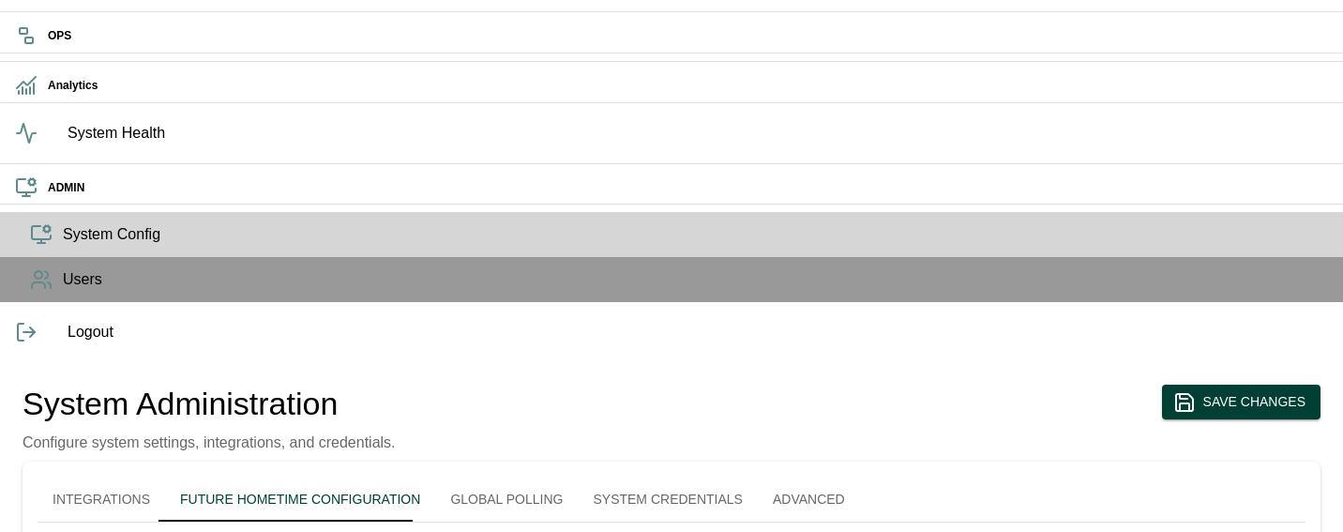
scroll to position [58, 0]
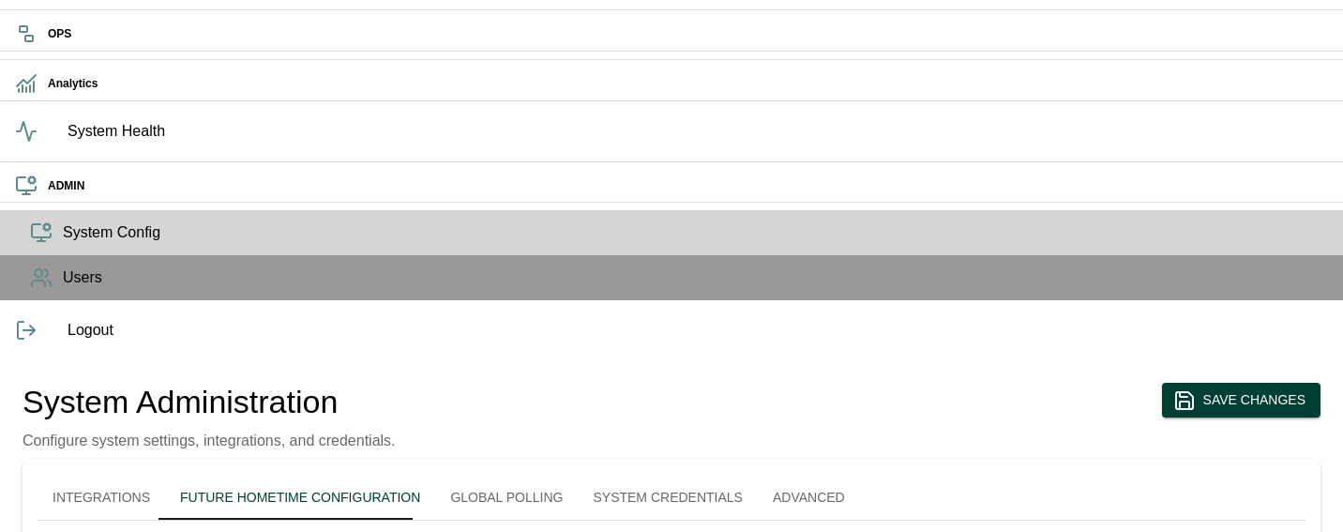
type input "**"
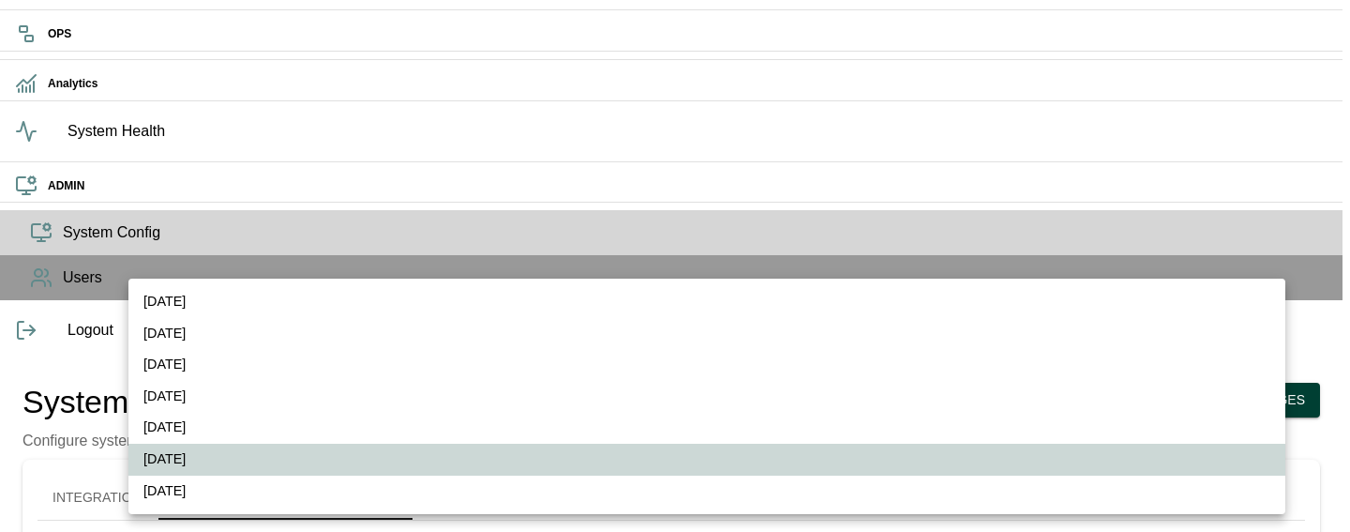
click at [230, 308] on body "OPS Analytics System Health ADMIN System Config Users Logout System Administrat…" at bounding box center [675, 452] width 1350 height 1020
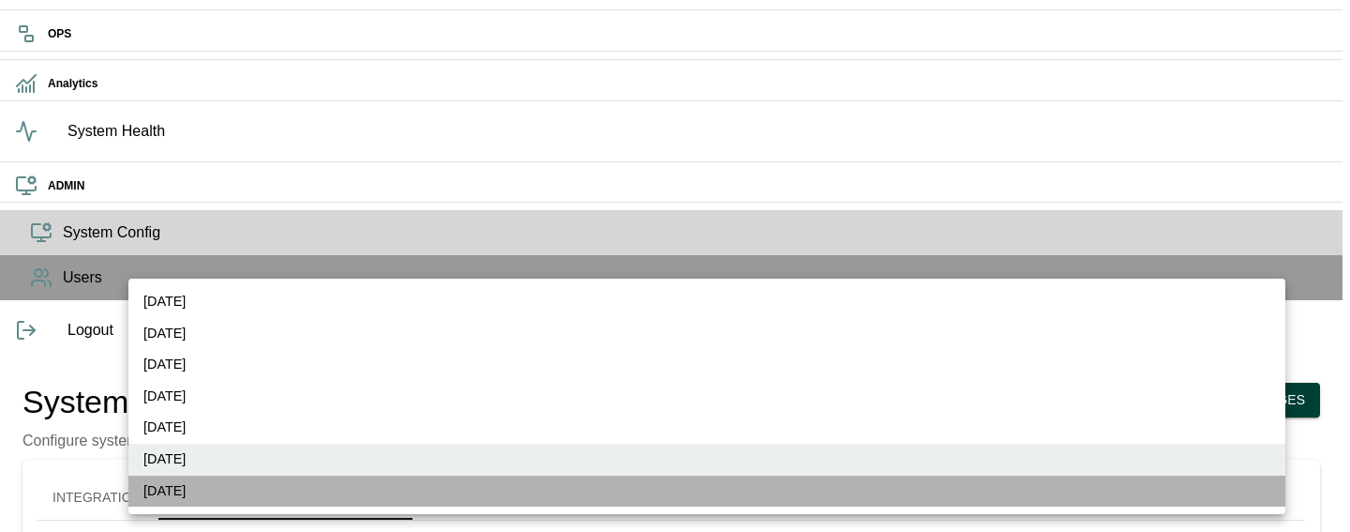
click at [198, 497] on li "Saturday" at bounding box center [706, 491] width 1157 height 32
type input "*"
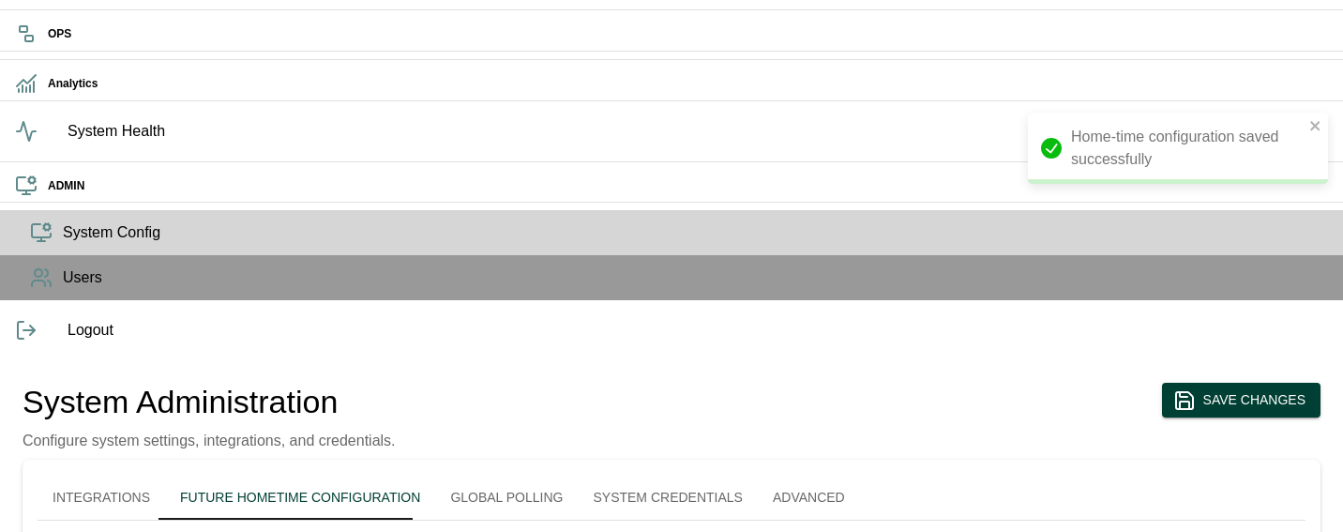
click at [165, 474] on button "Integrations" at bounding box center [102, 496] width 128 height 45
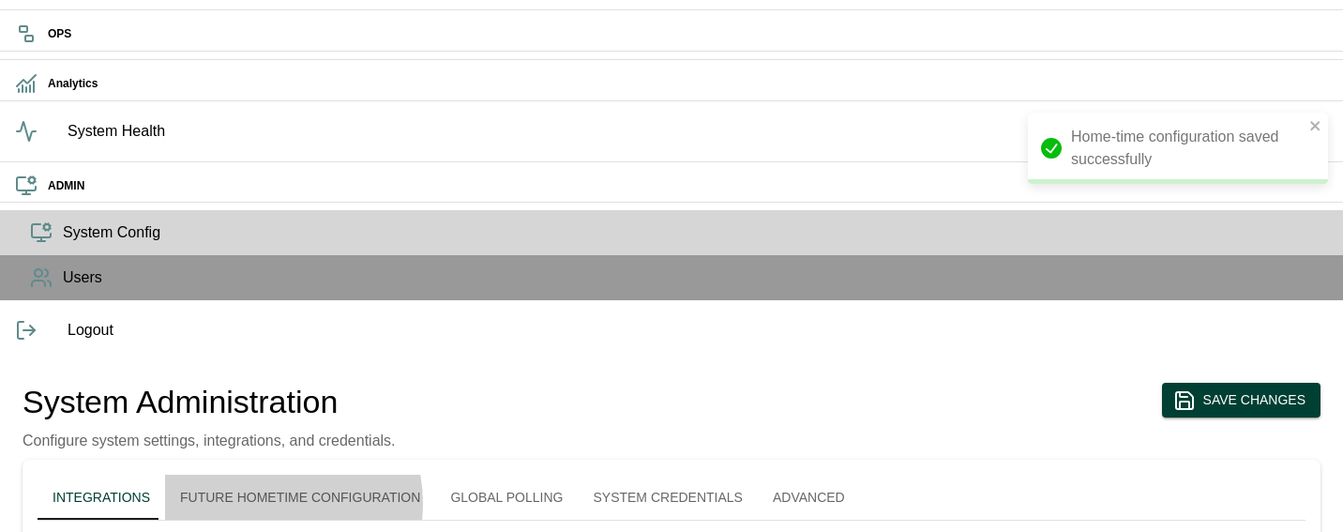
click at [315, 474] on button "Future Hometime Configuration" at bounding box center [300, 496] width 270 height 45
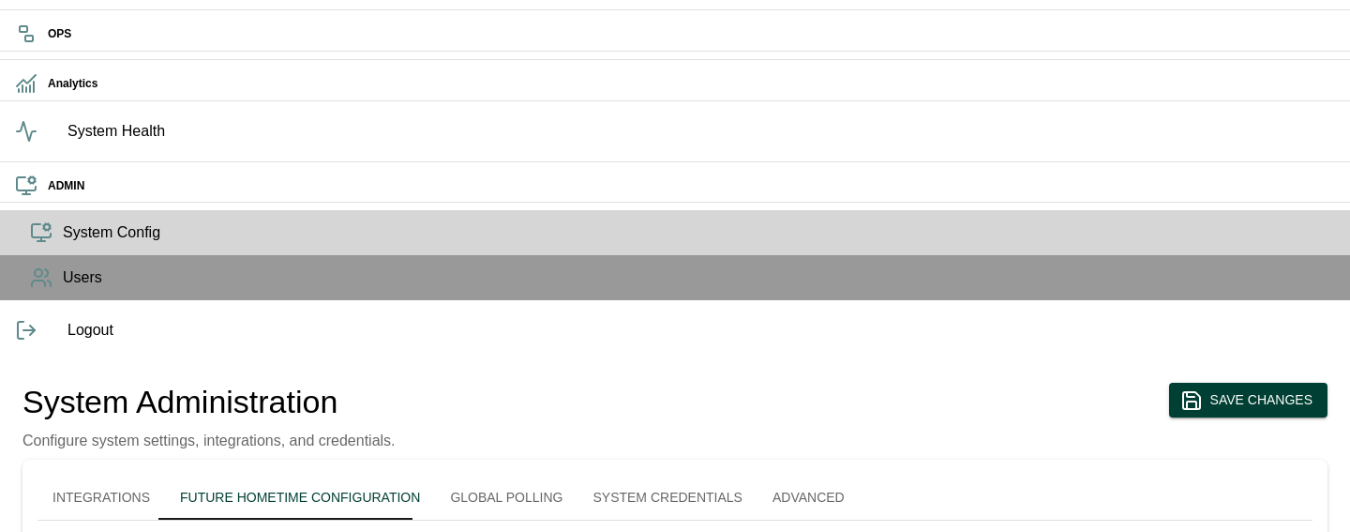
click at [169, 296] on body "OPS Analytics System Health ADMIN System Config Users Logout System Administrat…" at bounding box center [675, 452] width 1350 height 1020
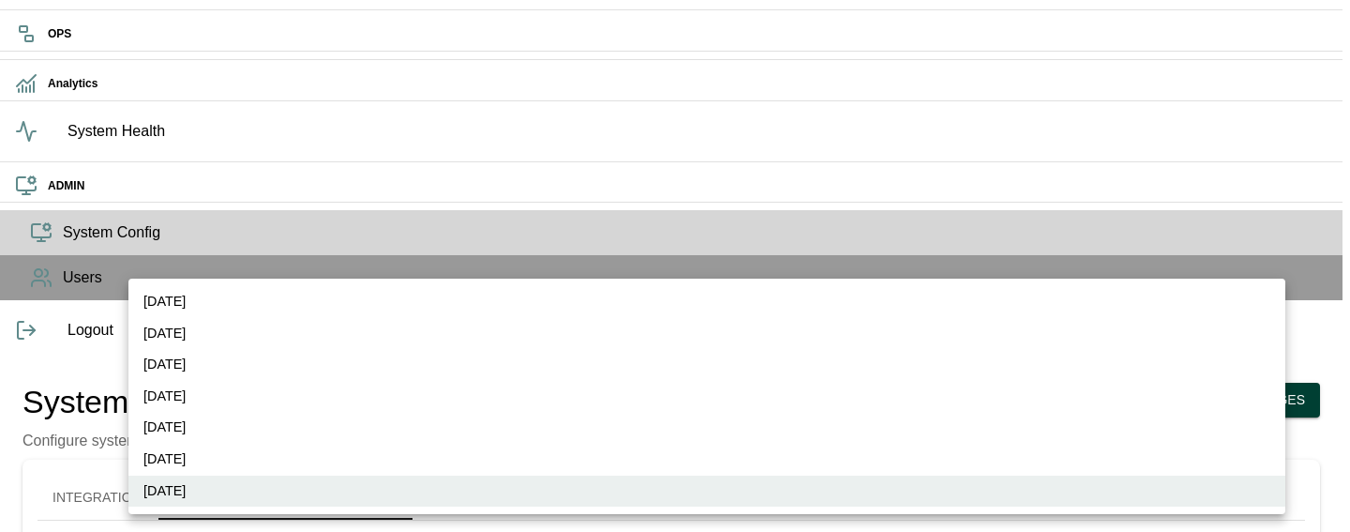
click at [202, 295] on li "Sunday" at bounding box center [706, 302] width 1157 height 32
type input "*"
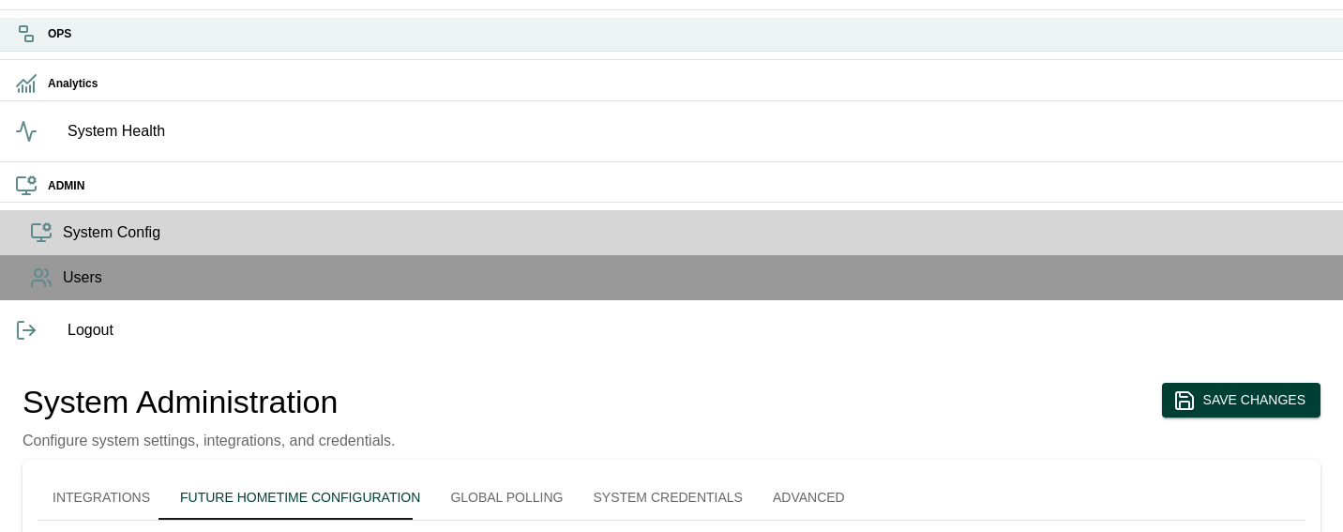
click at [29, 45] on icon at bounding box center [26, 34] width 23 height 23
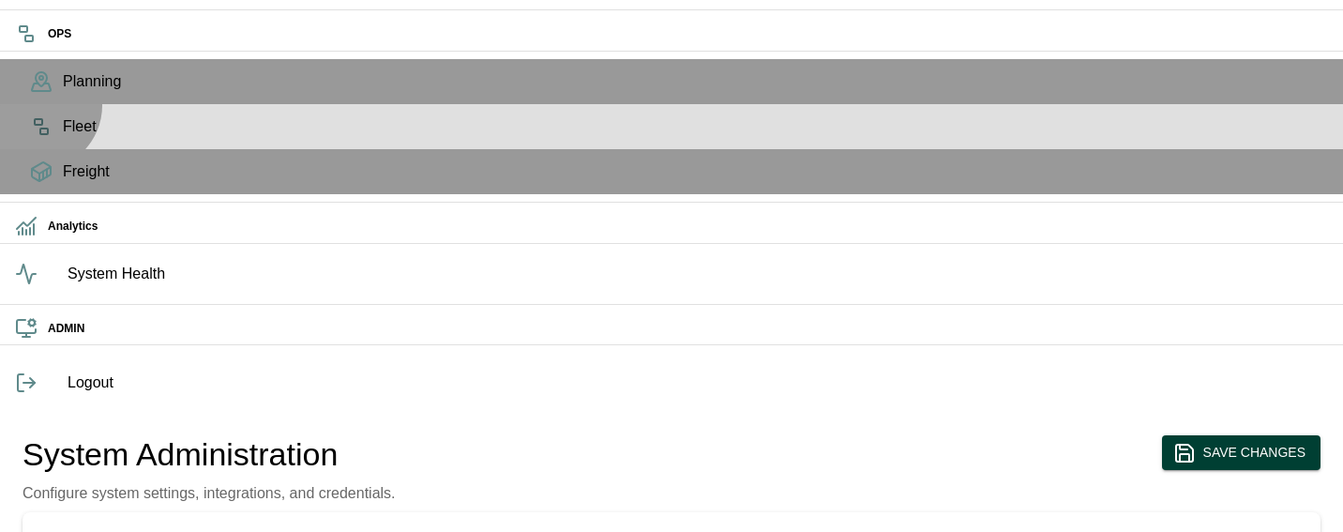
click at [37, 149] on div "Fleet" at bounding box center [671, 126] width 1343 height 45
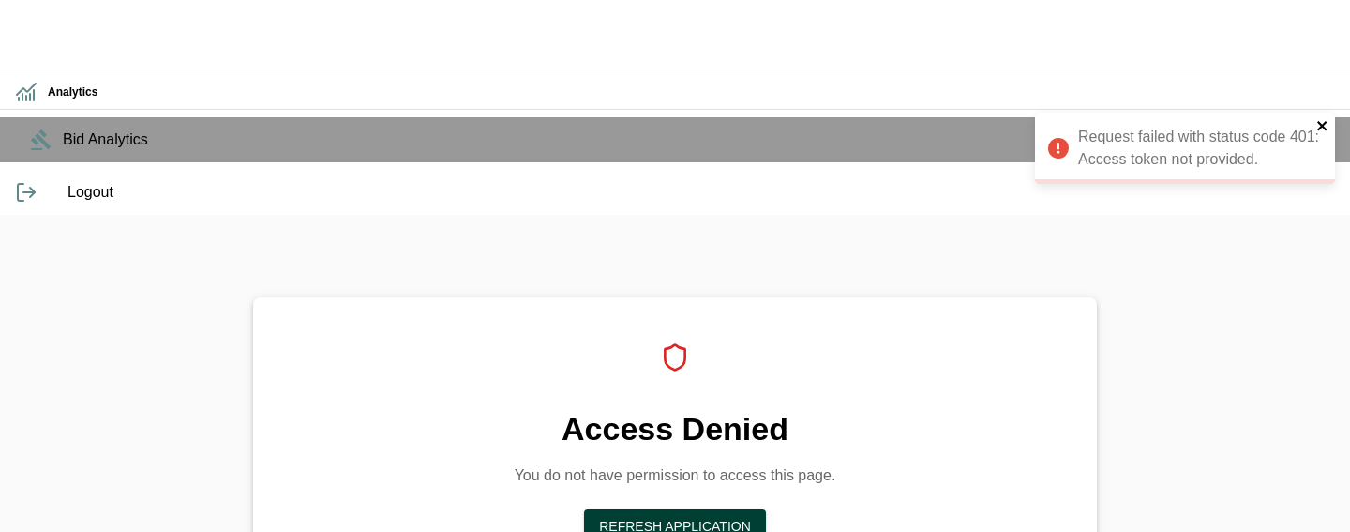
click at [1320, 126] on icon "close" at bounding box center [1321, 125] width 9 height 9
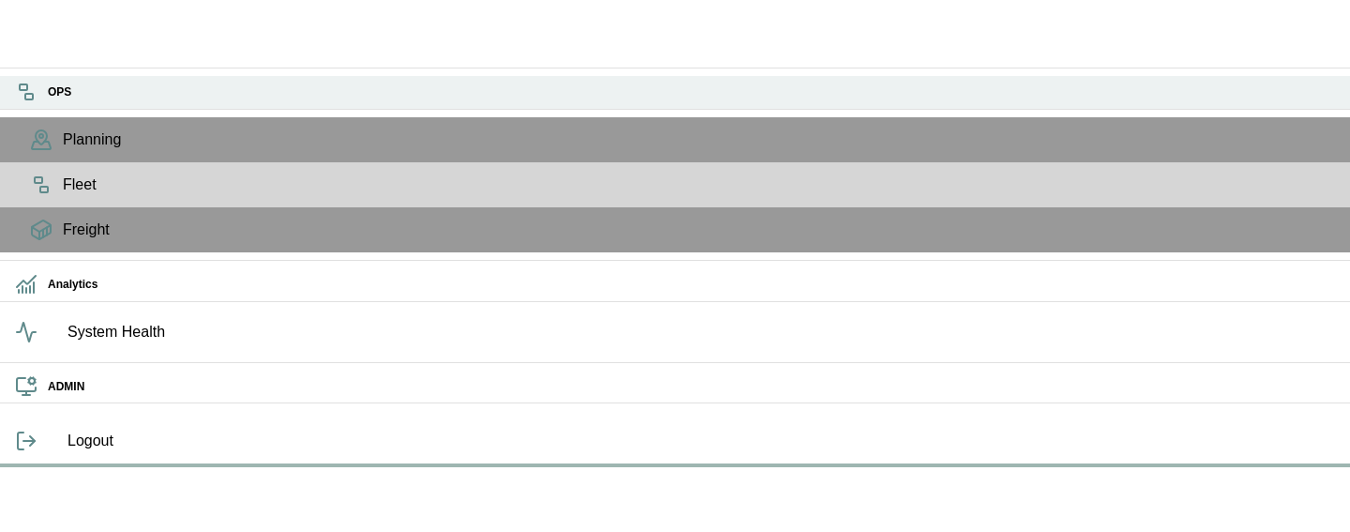
click at [27, 90] on rect at bounding box center [24, 87] width 8 height 6
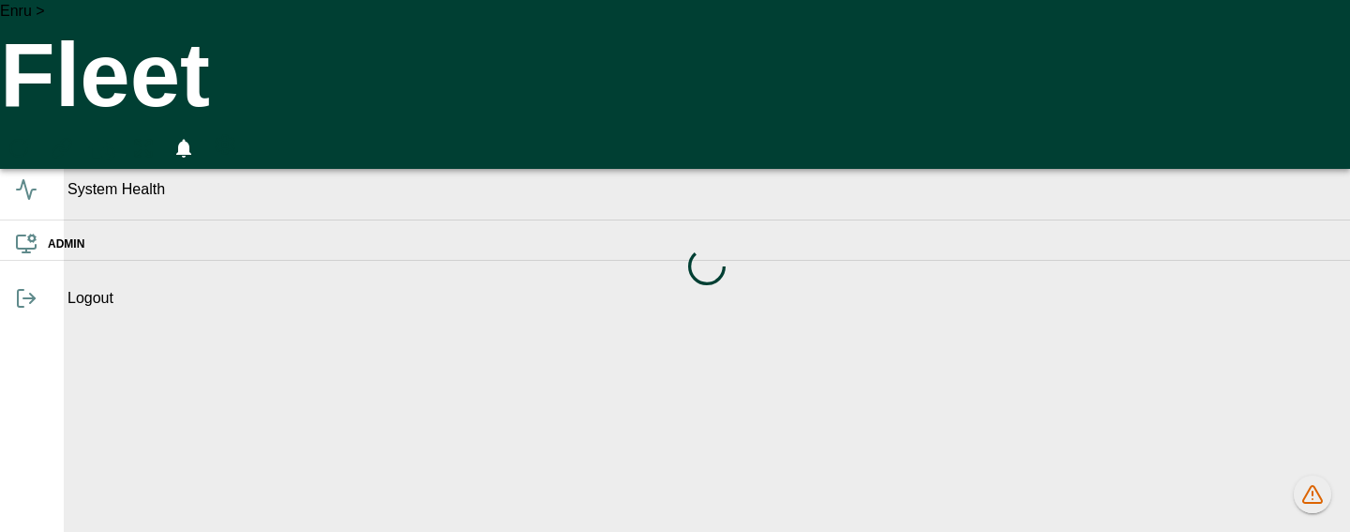
click at [27, 92] on icon at bounding box center [26, 92] width 23 height 23
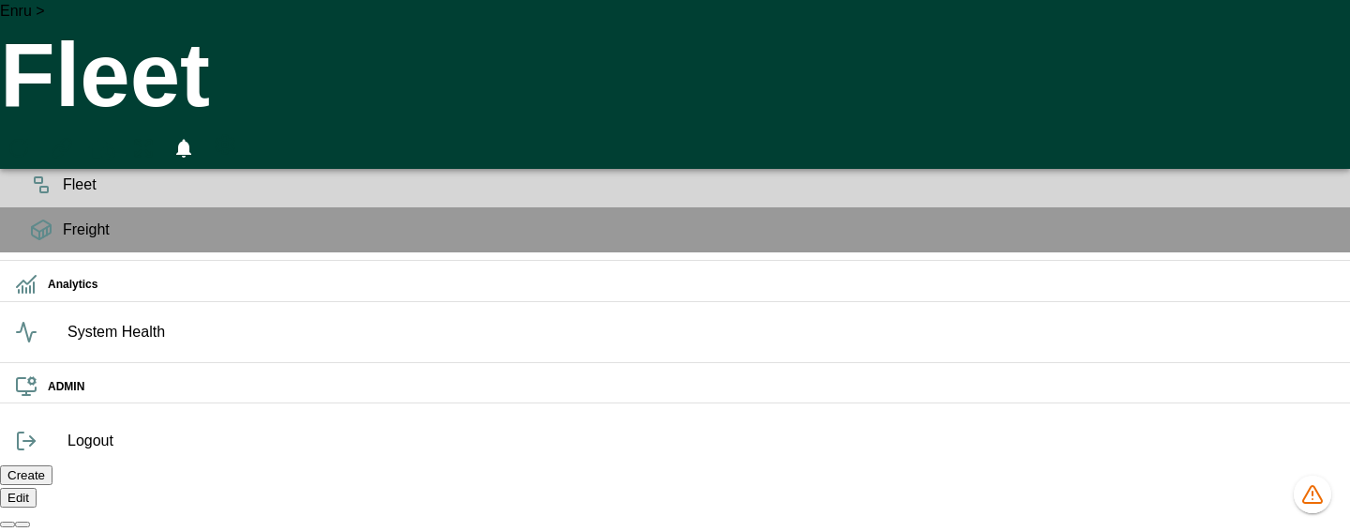
click at [115, 137] on icon "HomeTime Editor" at bounding box center [101, 149] width 27 height 24
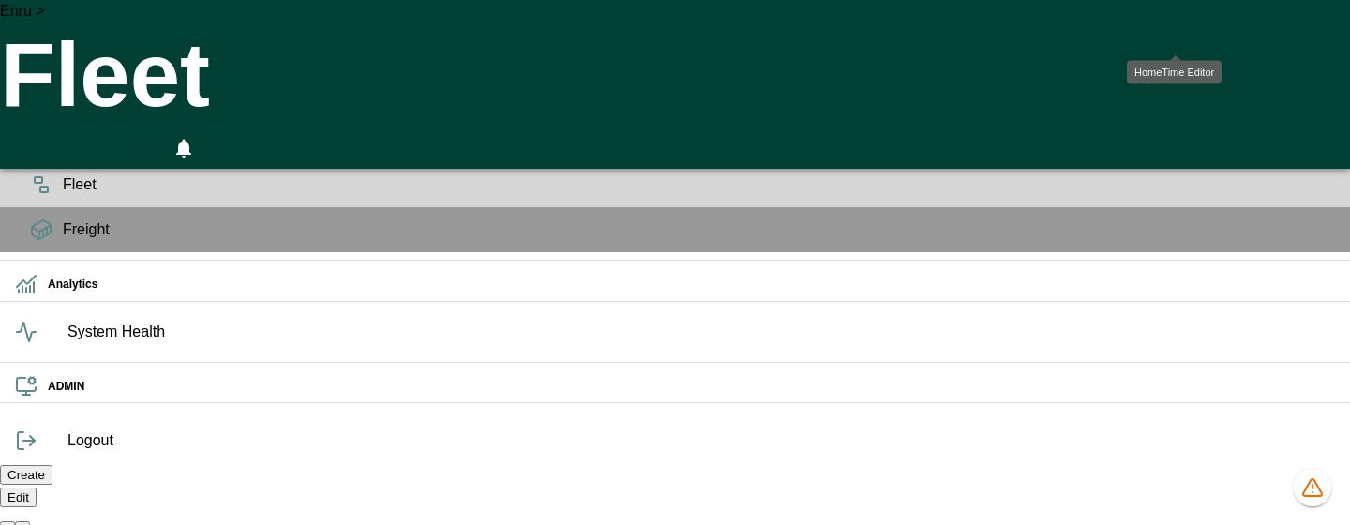
click at [115, 137] on icon "HomeTime Editor" at bounding box center [101, 149] width 27 height 24
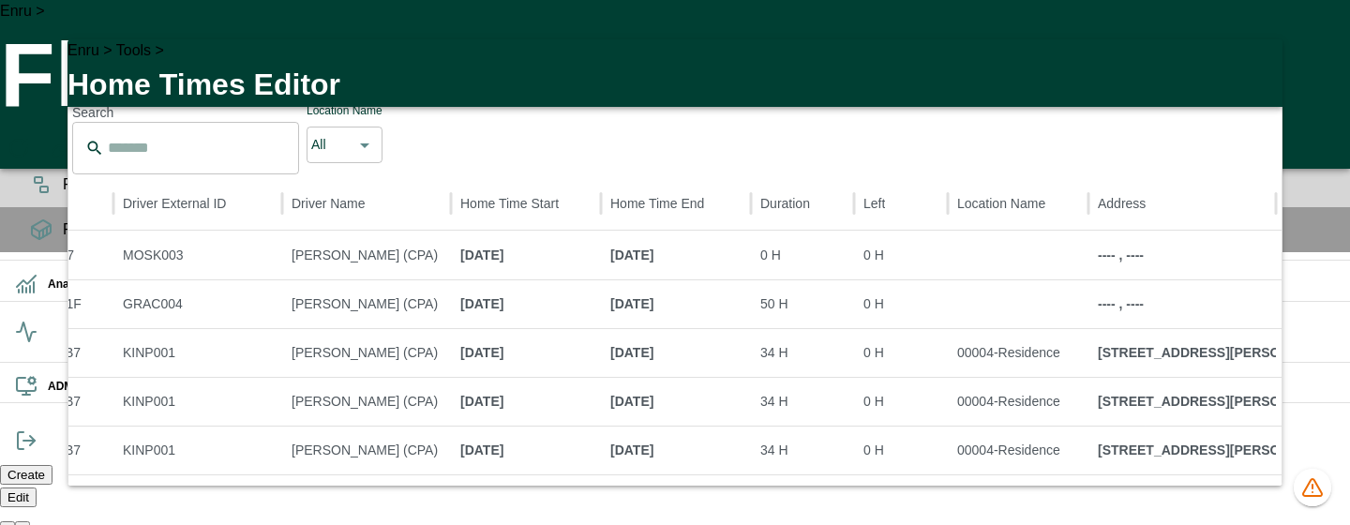
click at [1262, 77] on icon "button" at bounding box center [1256, 65] width 23 height 23
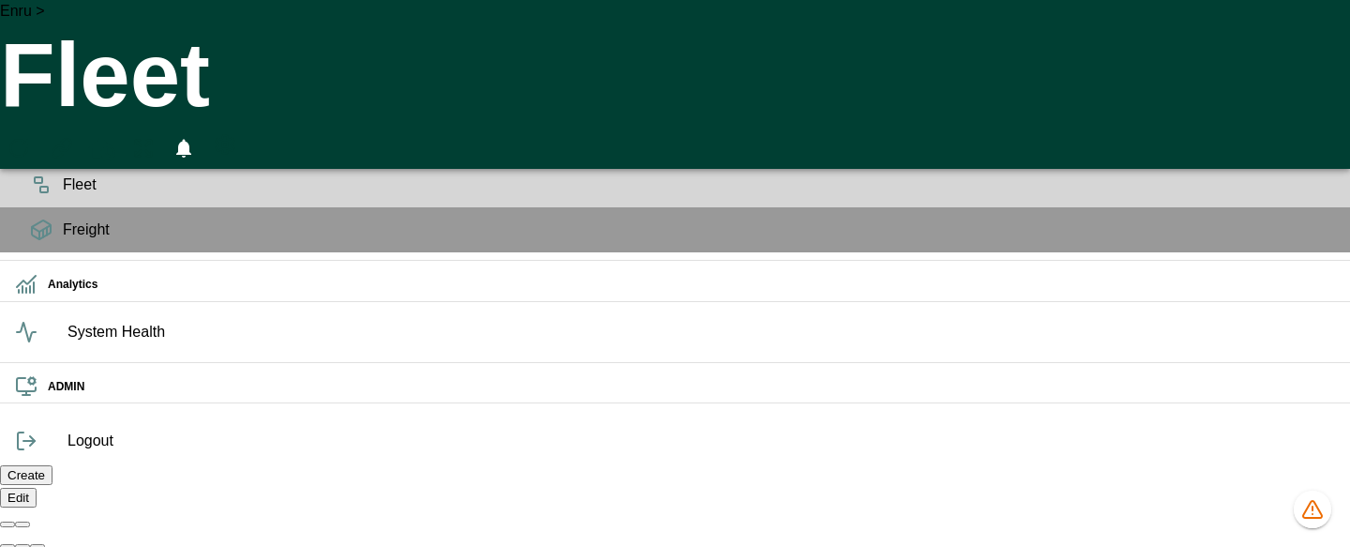
click at [115, 137] on icon "HomeTime Editor" at bounding box center [101, 149] width 27 height 24
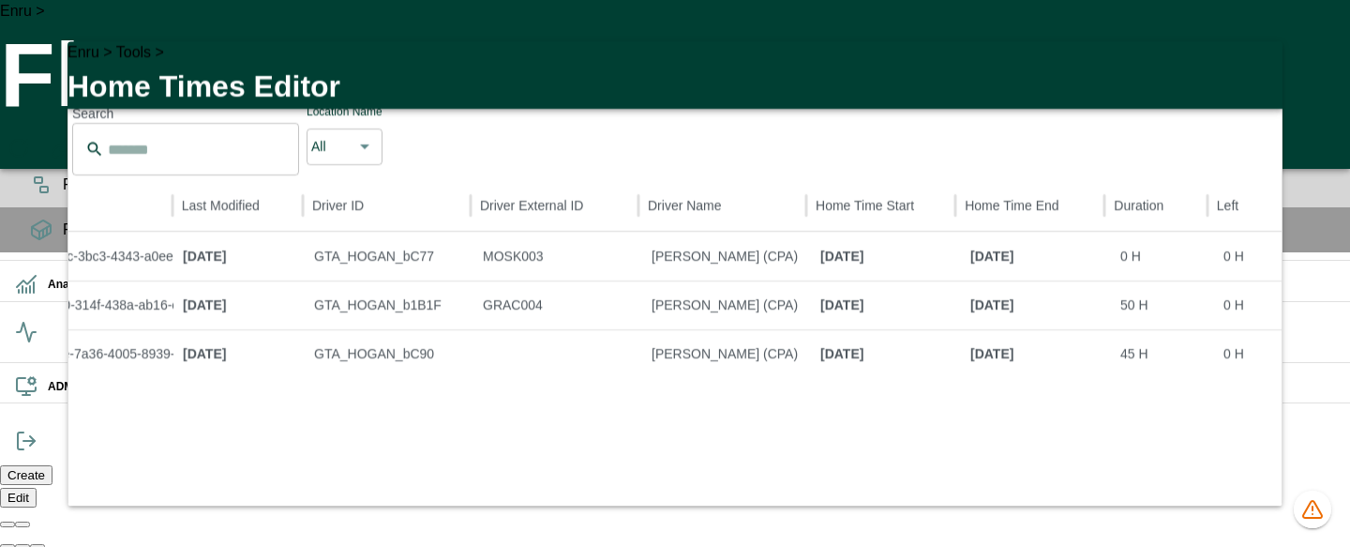
scroll to position [26, 378]
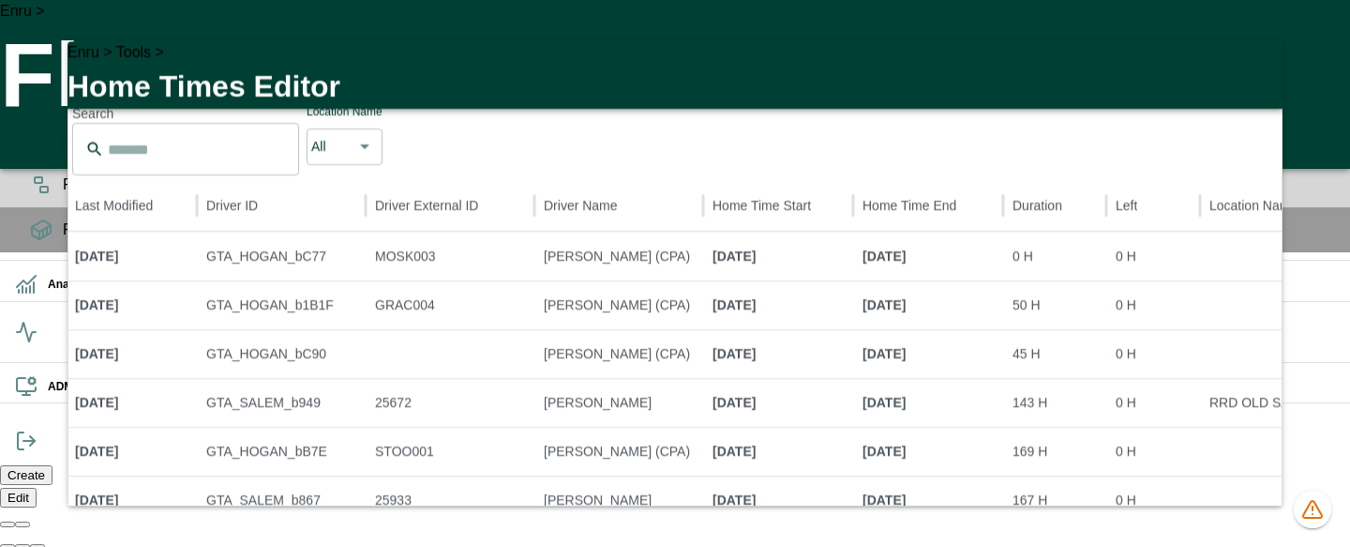
drag, startPoint x: 1258, startPoint y: 92, endPoint x: 315, endPoint y: 87, distance: 943.2
click at [1251, 79] on icon "button" at bounding box center [1256, 67] width 23 height 23
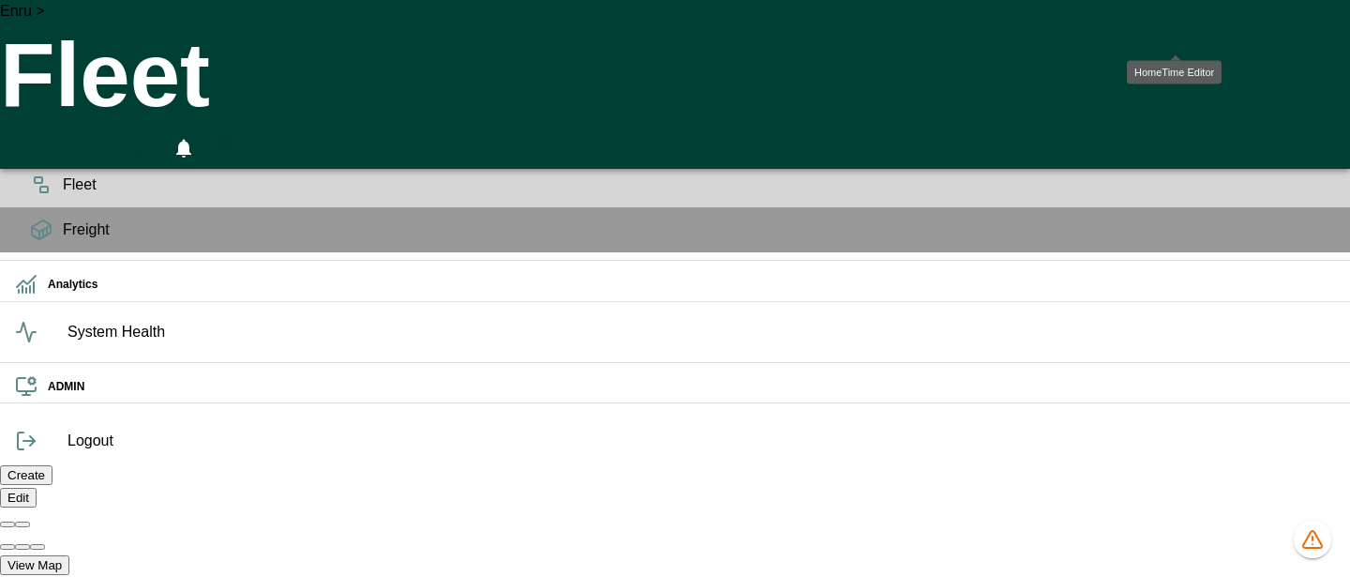
click at [115, 137] on icon "HomeTime Editor" at bounding box center [101, 149] width 27 height 24
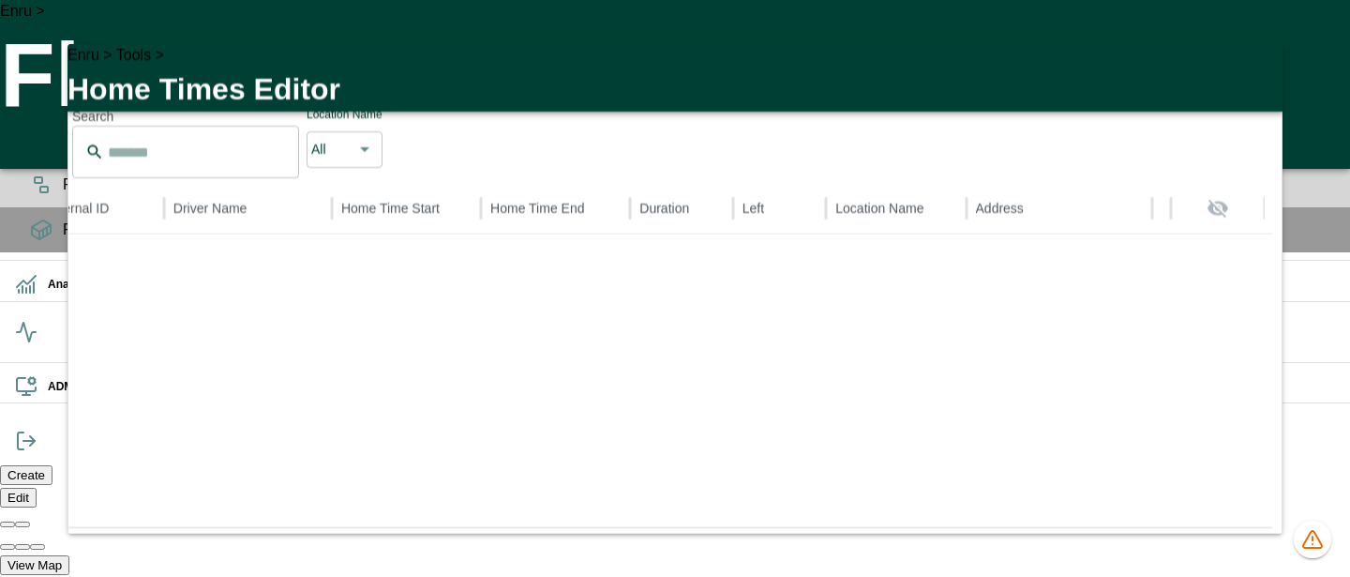
click at [1254, 81] on icon "button" at bounding box center [1256, 69] width 23 height 23
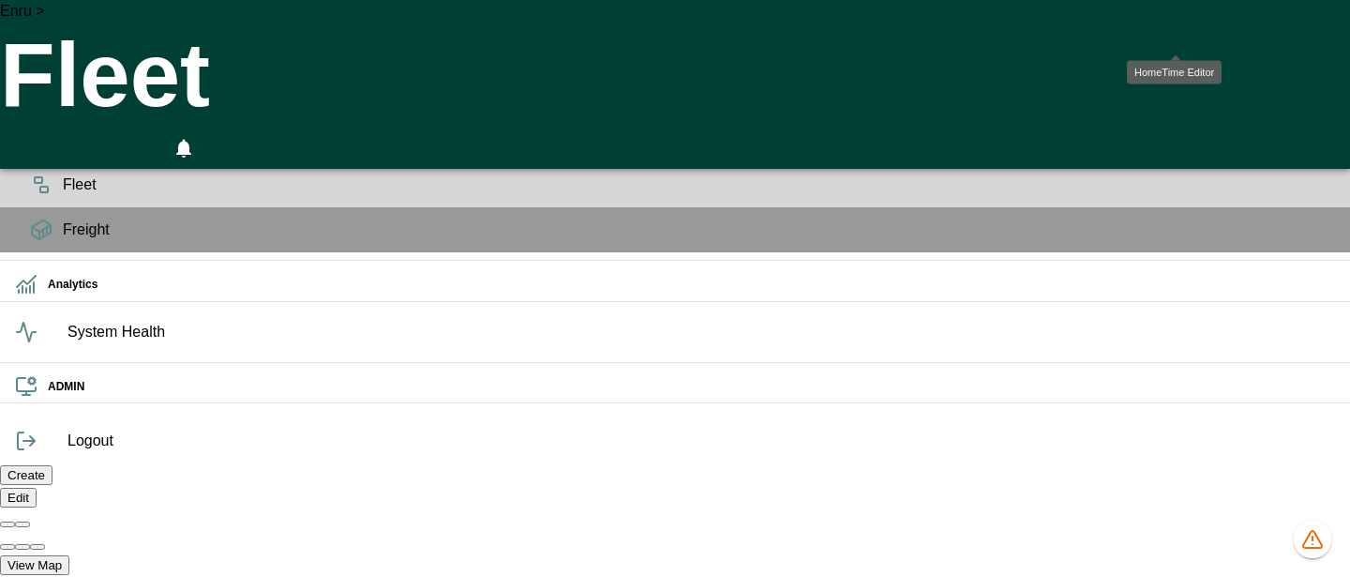
click at [117, 137] on icon "HomeTime Editor" at bounding box center [102, 151] width 29 height 29
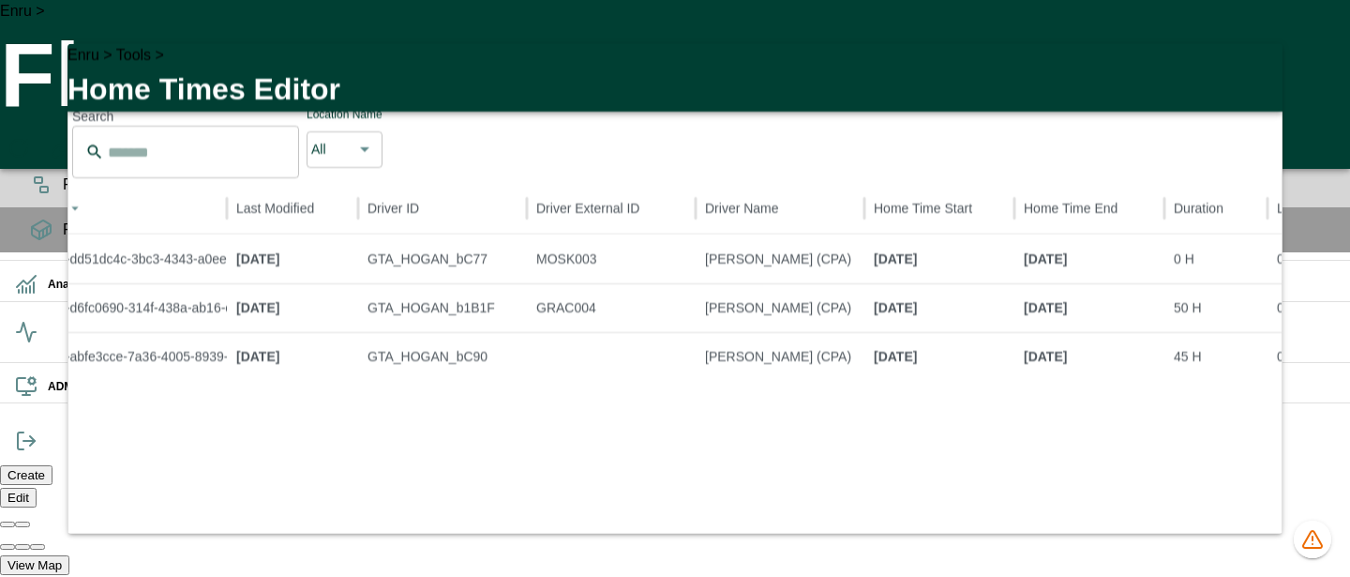
drag, startPoint x: 1265, startPoint y: 91, endPoint x: 1240, endPoint y: 91, distance: 24.4
click at [1265, 81] on icon "button" at bounding box center [1256, 69] width 23 height 23
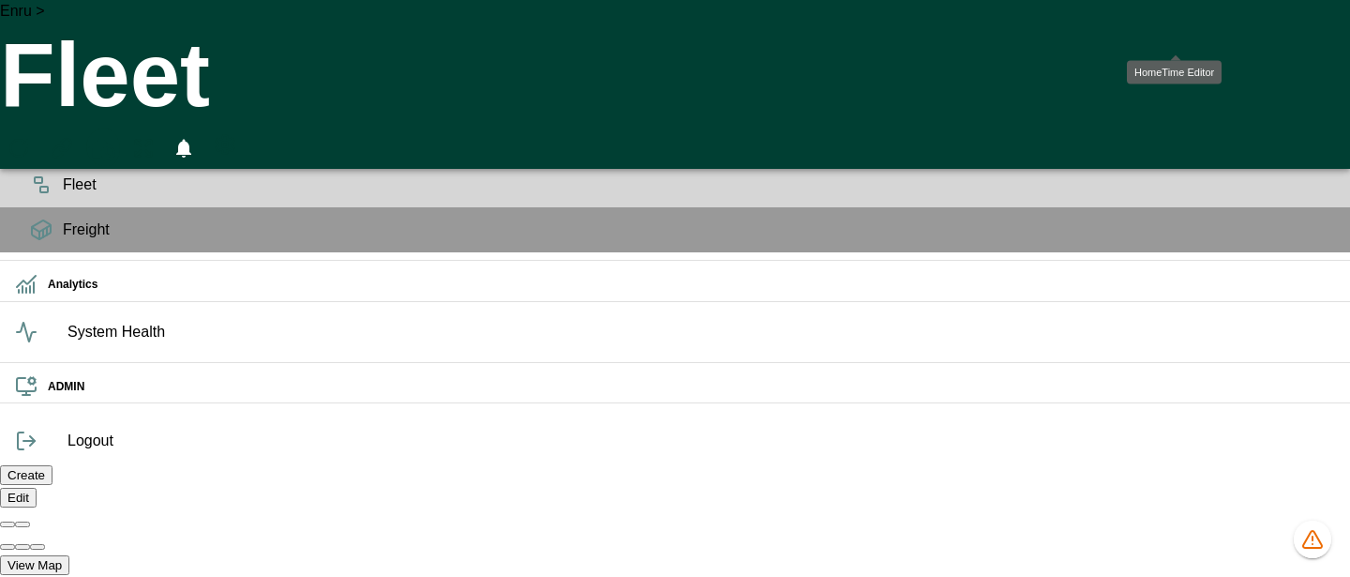
click at [115, 137] on icon "HomeTime Editor" at bounding box center [101, 149] width 27 height 24
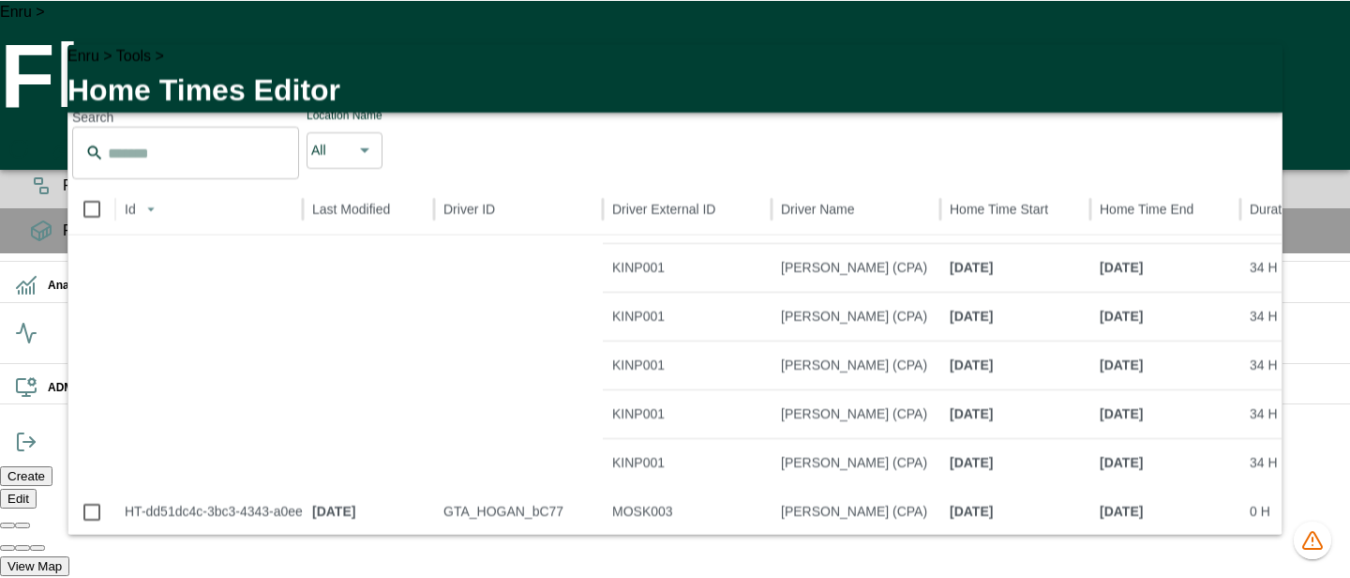
scroll to position [365, 0]
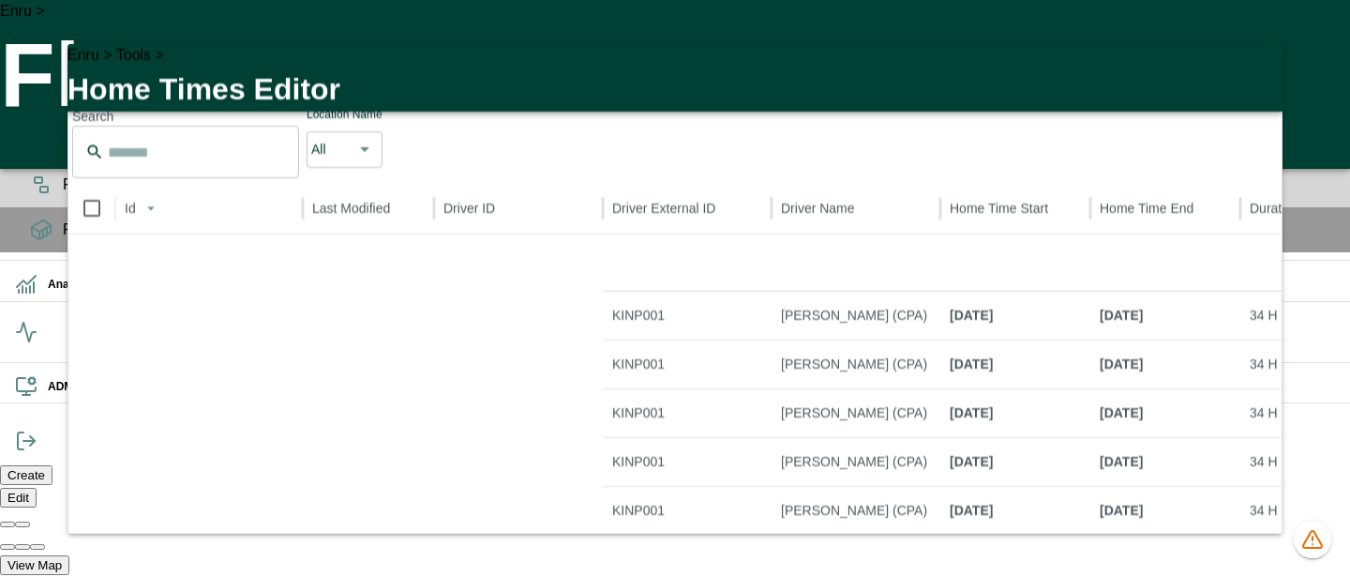
click at [1259, 76] on icon "button" at bounding box center [1256, 69] width 13 height 13
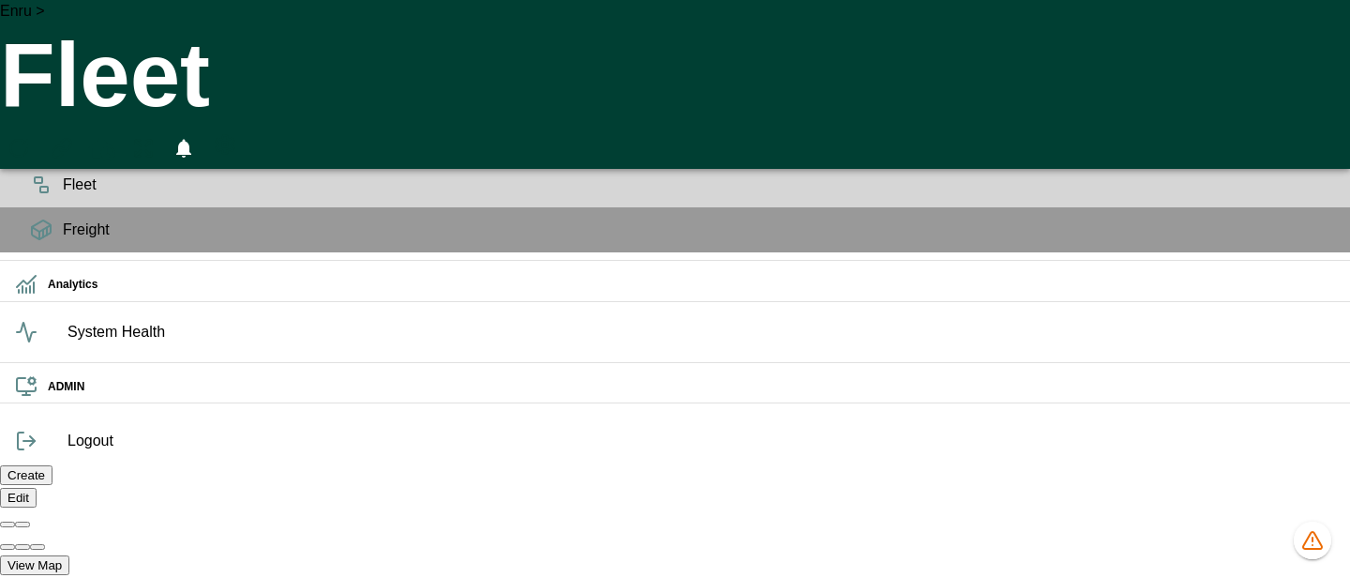
scroll to position [0, 0]
click at [115, 137] on icon "HomeTime Editor" at bounding box center [101, 149] width 27 height 24
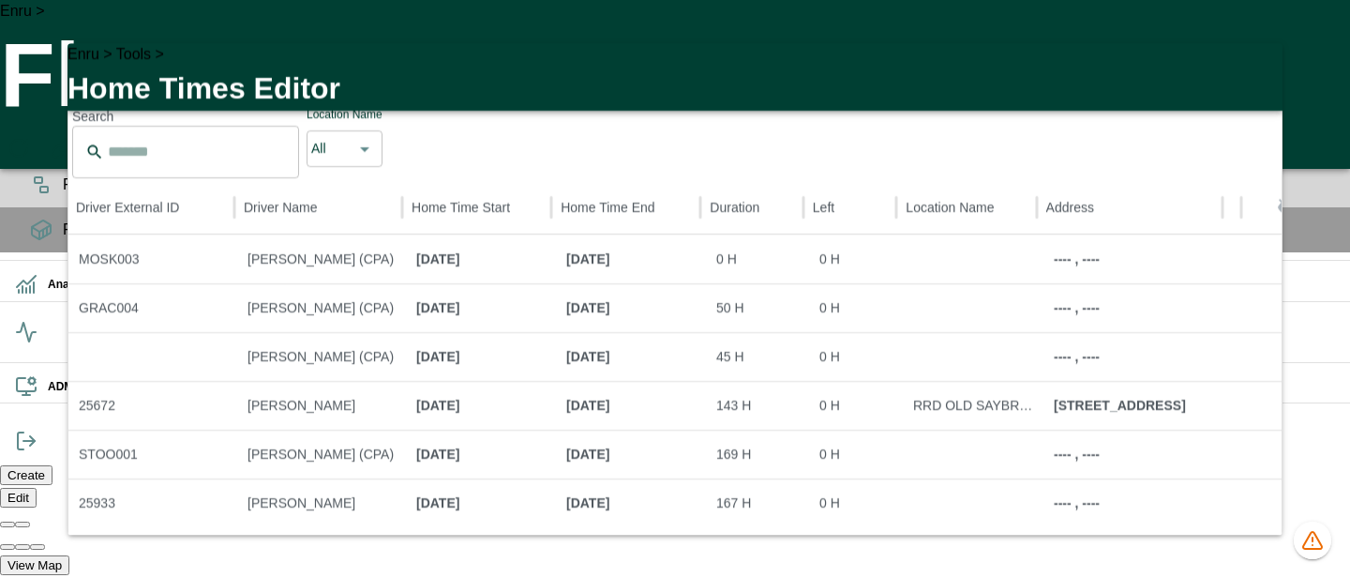
click at [1262, 81] on icon "button" at bounding box center [1256, 69] width 23 height 23
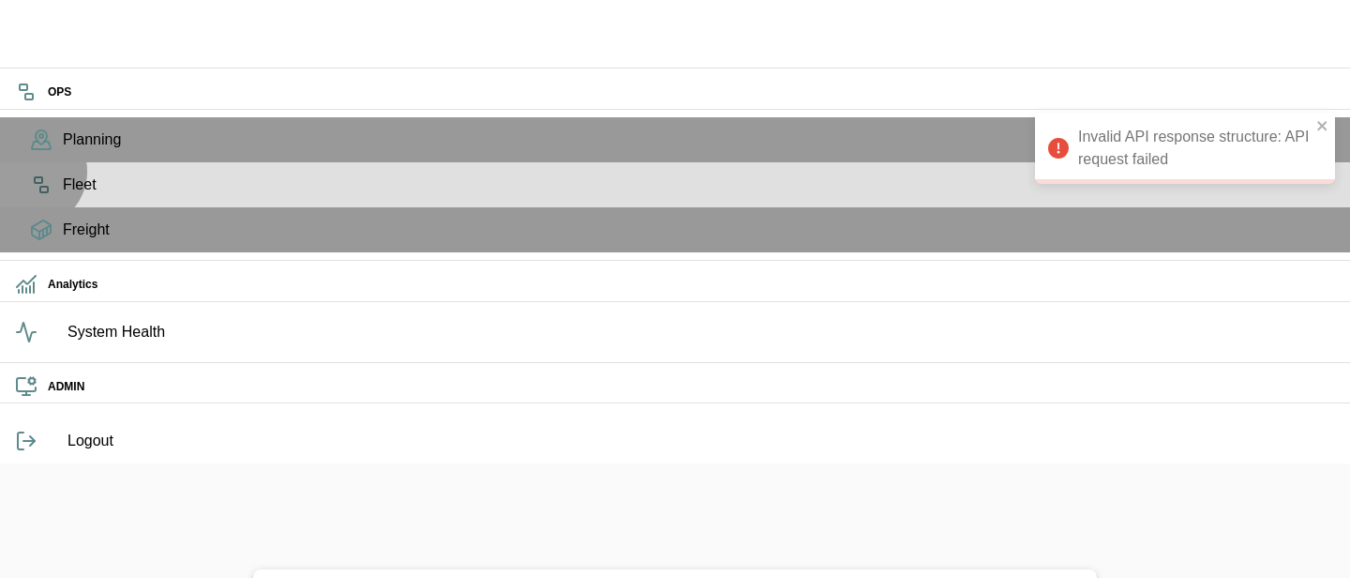
click at [30, 196] on icon at bounding box center [41, 184] width 23 height 23
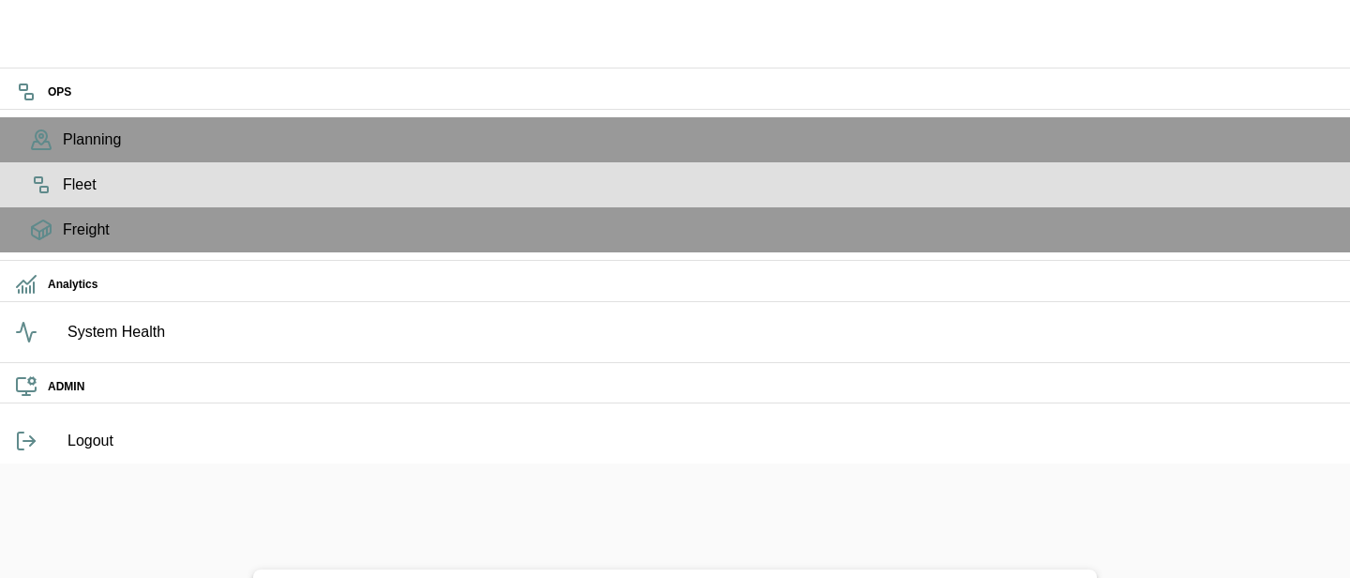
click at [30, 196] on icon at bounding box center [41, 184] width 23 height 23
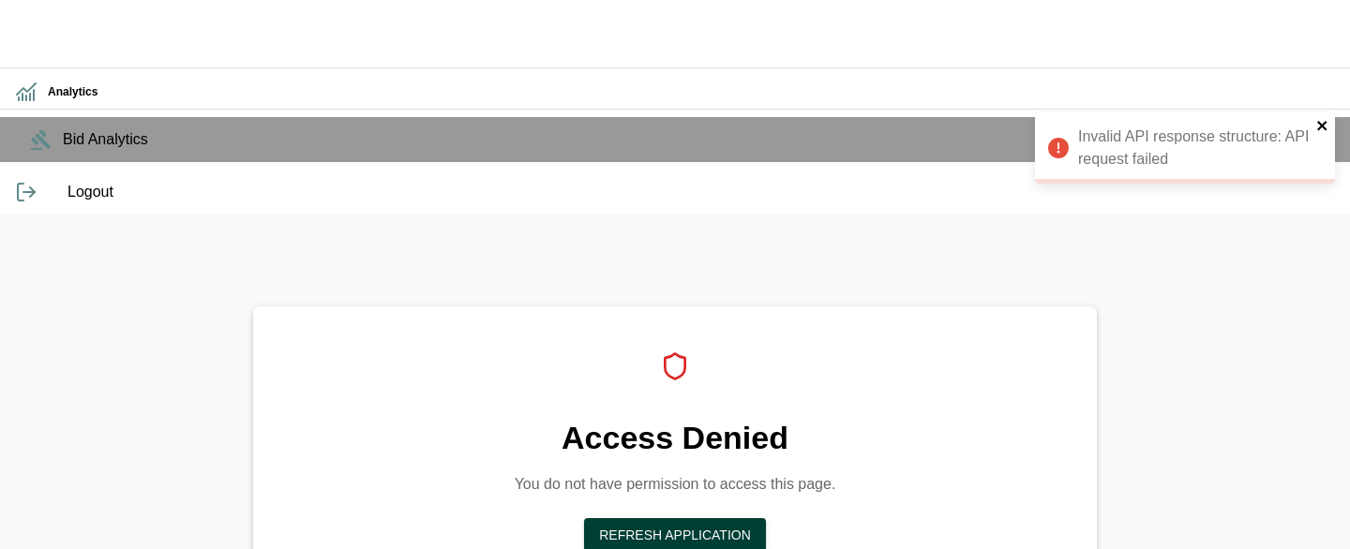
drag, startPoint x: 1326, startPoint y: 121, endPoint x: 316, endPoint y: 151, distance: 1010.2
click at [1317, 121] on icon "close" at bounding box center [1321, 125] width 9 height 9
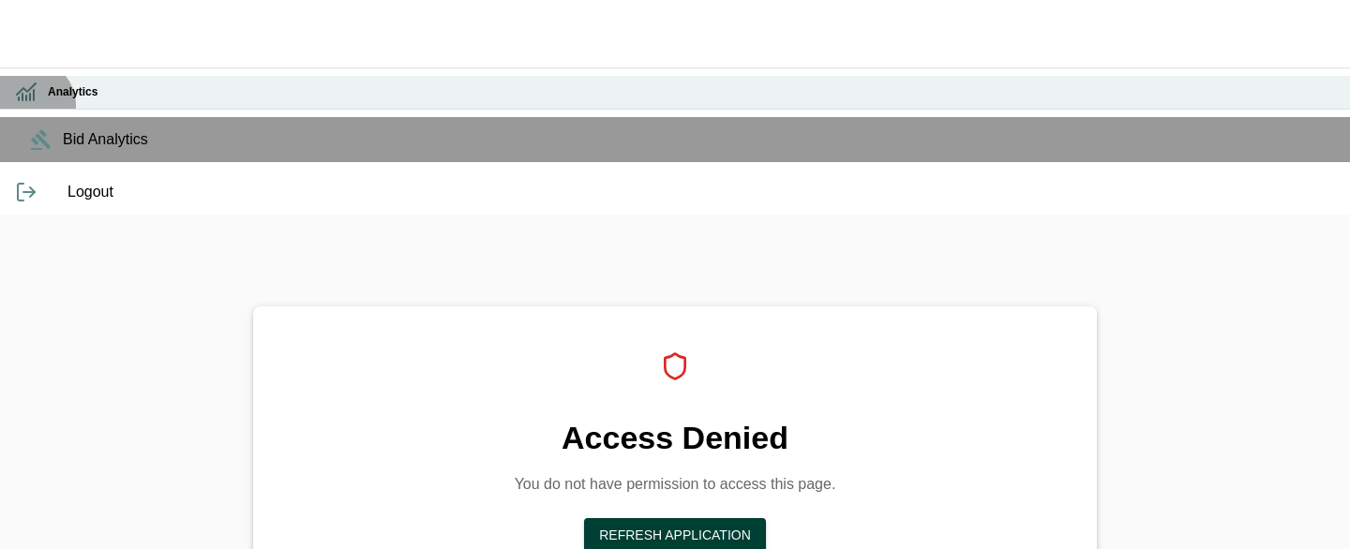
click at [30, 103] on icon at bounding box center [26, 92] width 23 height 23
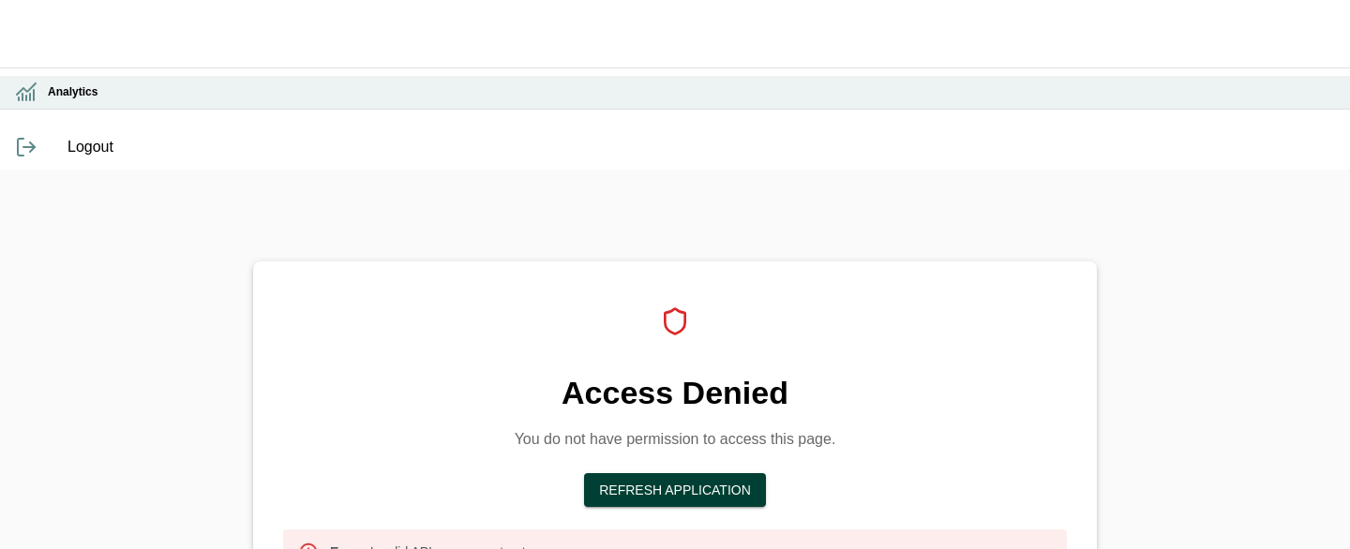
click at [30, 103] on icon at bounding box center [26, 92] width 23 height 23
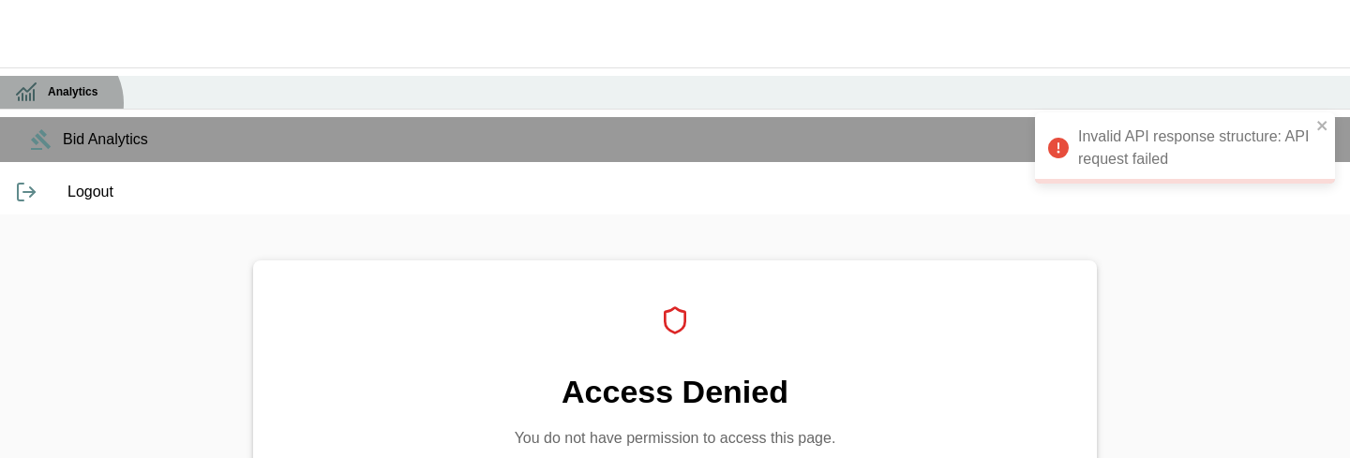
click at [58, 101] on div "Analytics" at bounding box center [675, 92] width 1350 height 33
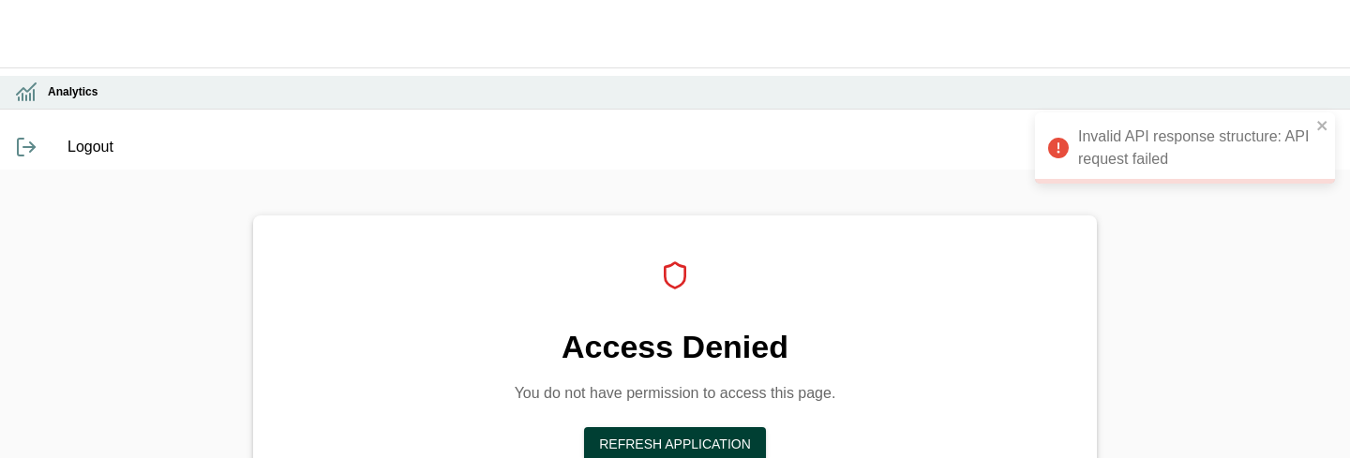
click at [48, 101] on h6 "Analytics" at bounding box center [691, 92] width 1287 height 18
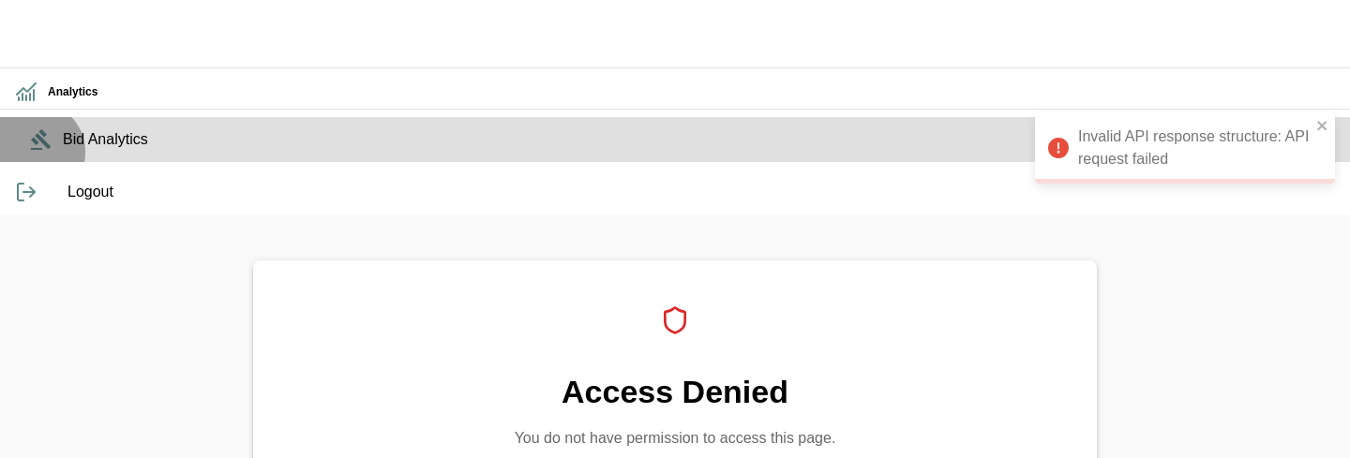
click at [63, 151] on span "Bid Analytics" at bounding box center [699, 139] width 1272 height 23
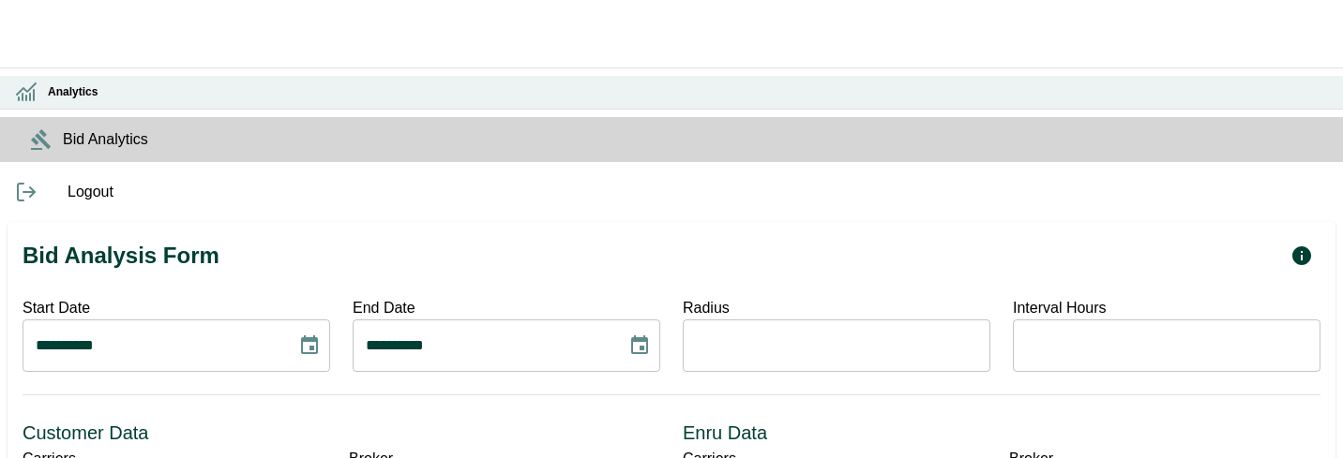
click at [48, 101] on h6 "Analytics" at bounding box center [688, 92] width 1280 height 18
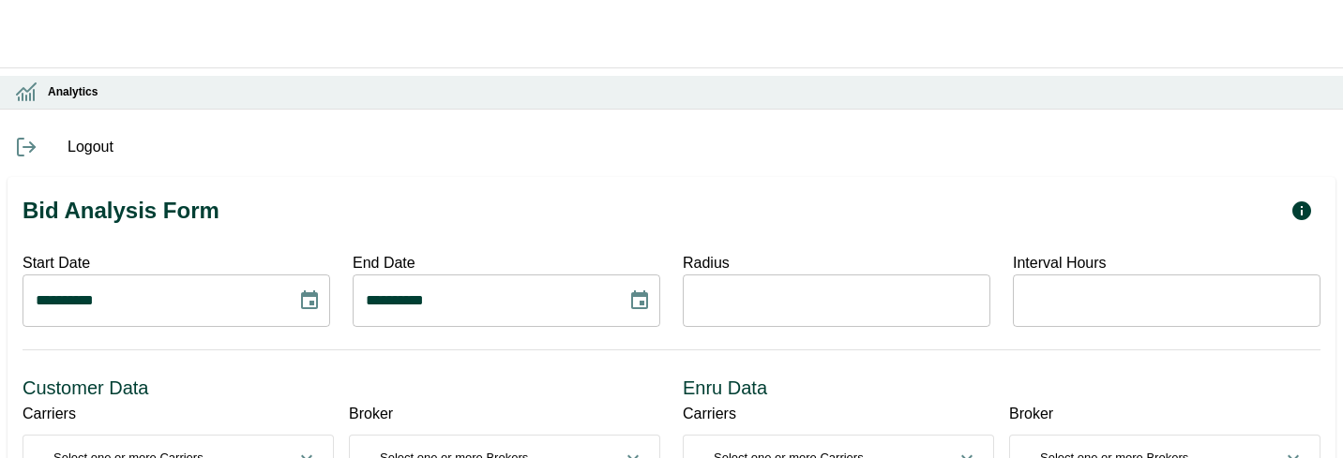
click at [48, 101] on h6 "Analytics" at bounding box center [688, 92] width 1280 height 18
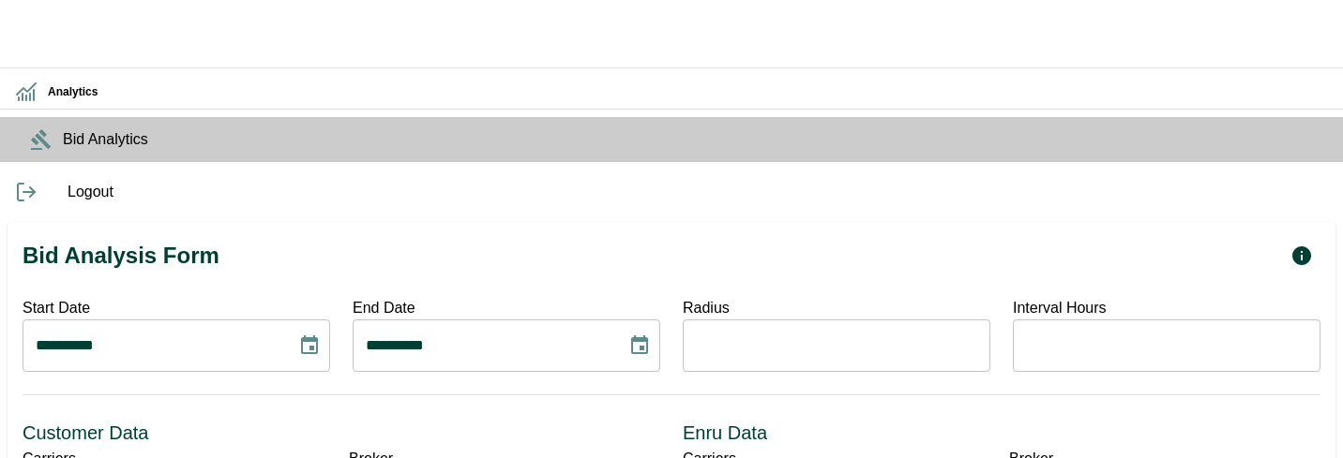
click at [63, 151] on span "Bid Analytics" at bounding box center [695, 139] width 1265 height 23
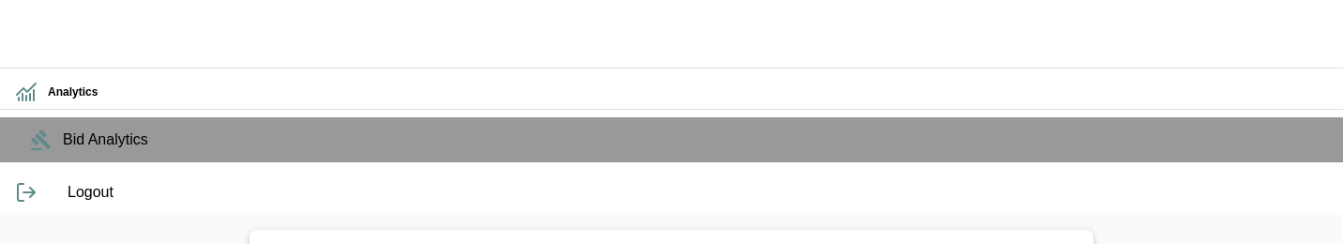
drag, startPoint x: 414, startPoint y: 104, endPoint x: 229, endPoint y: 34, distance: 198.5
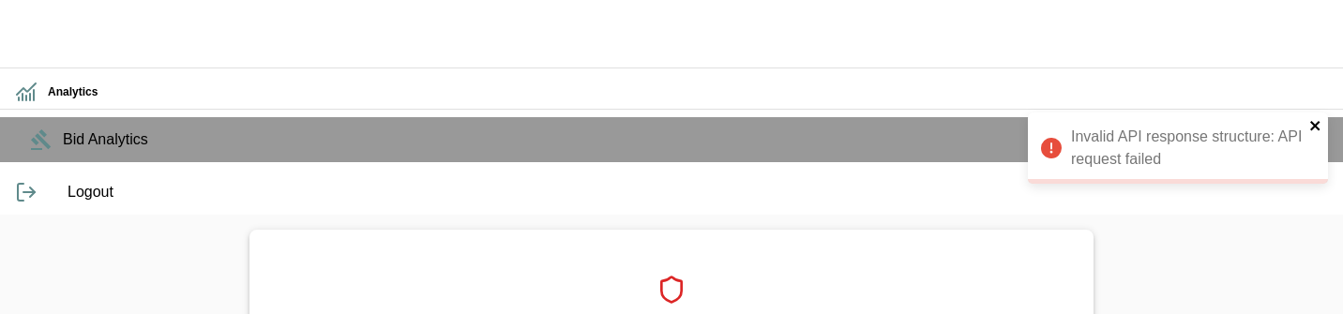
click at [1318, 129] on icon "close" at bounding box center [1314, 125] width 9 height 9
